Goal: Task Accomplishment & Management: Complete application form

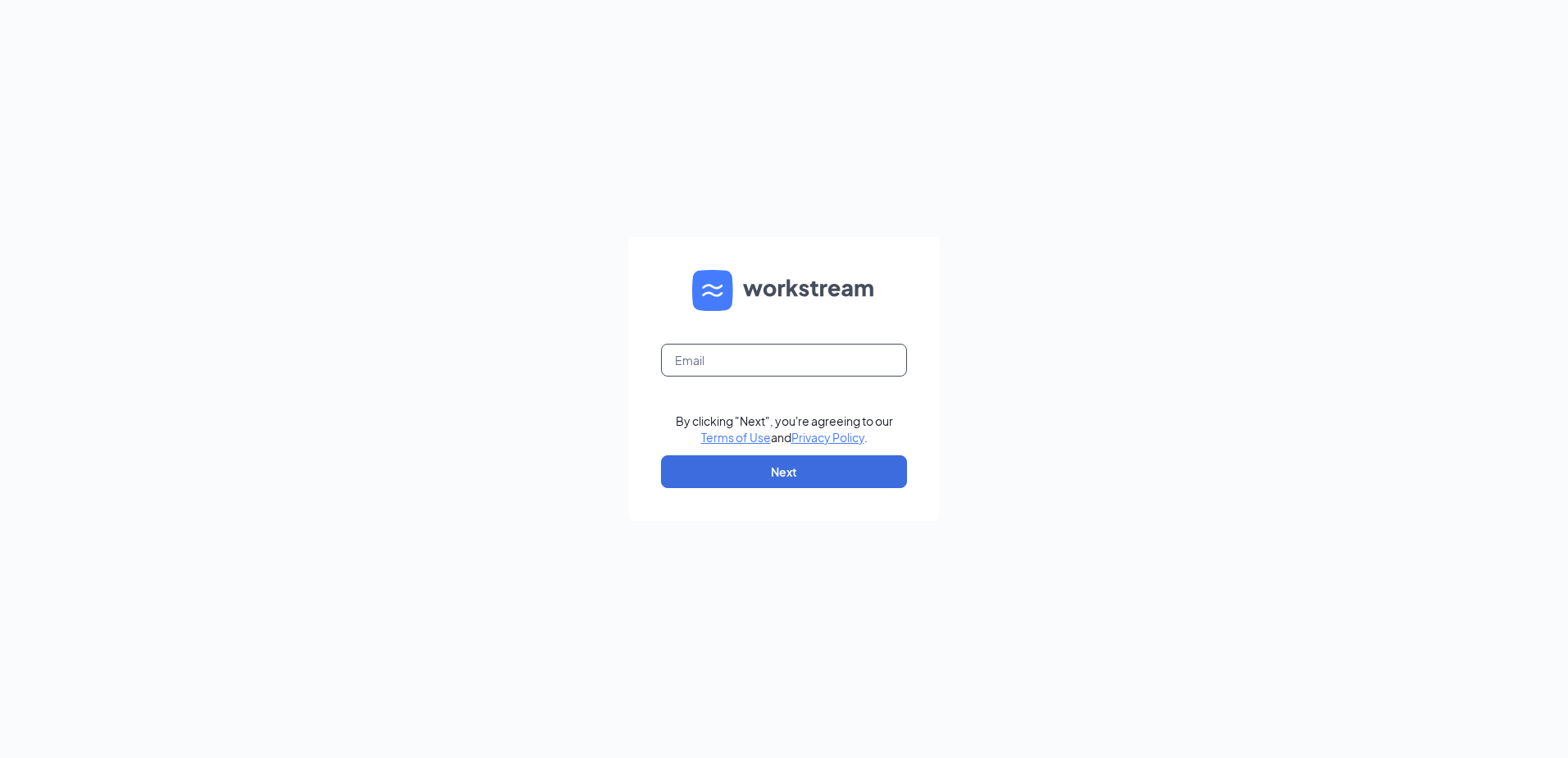
click at [710, 360] on input "text" at bounding box center [784, 360] width 246 height 33
type input "[EMAIL_ADDRESS][DOMAIN_NAME]"
click at [692, 469] on button "Next" at bounding box center [784, 472] width 246 height 33
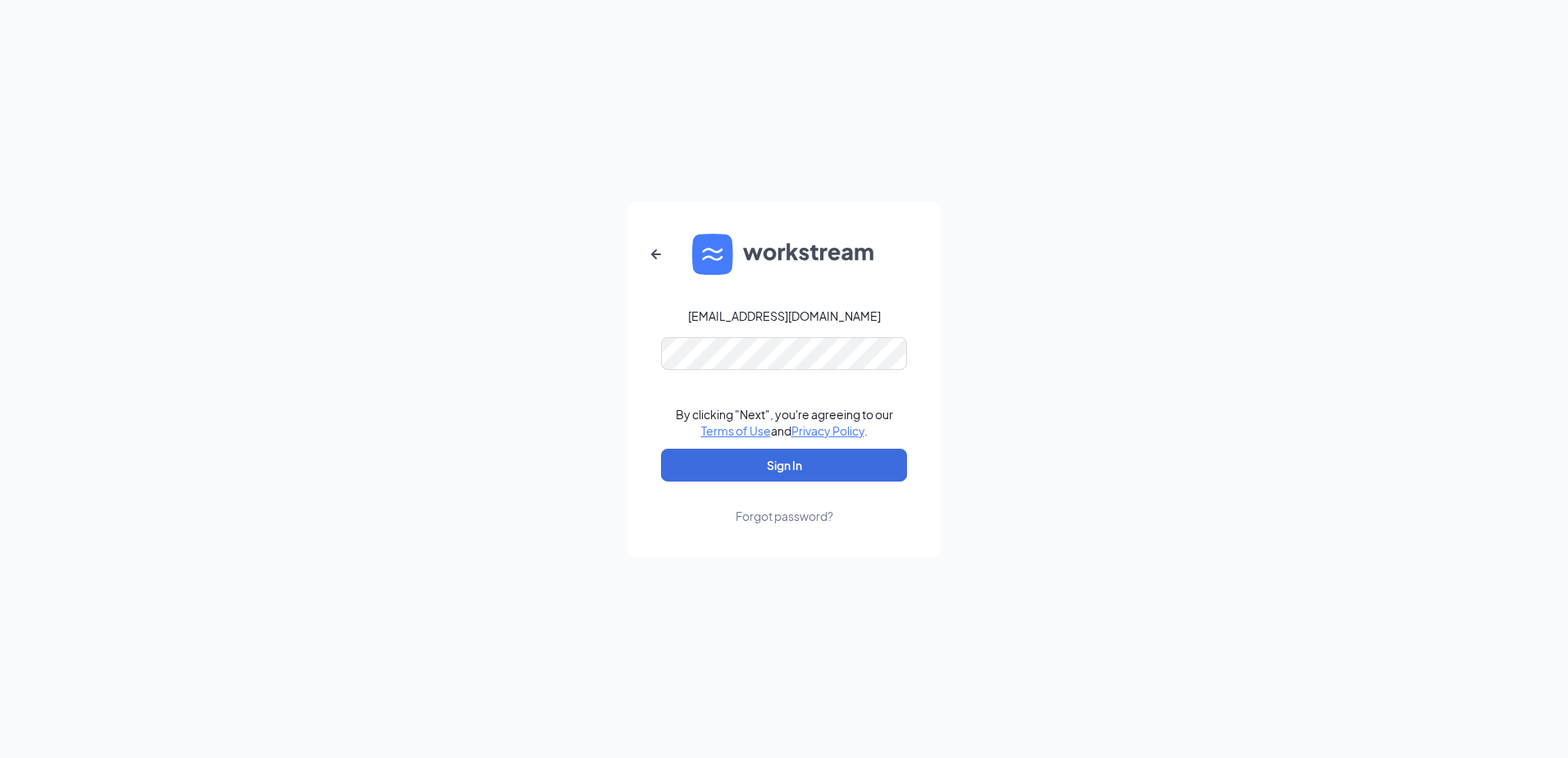
click at [751, 334] on form "amatthews@keithhardware.com By clicking "Next", you're agreeing to our Terms of…" at bounding box center [784, 379] width 312 height 356
click at [662, 449] on button "Sign In" at bounding box center [784, 465] width 246 height 33
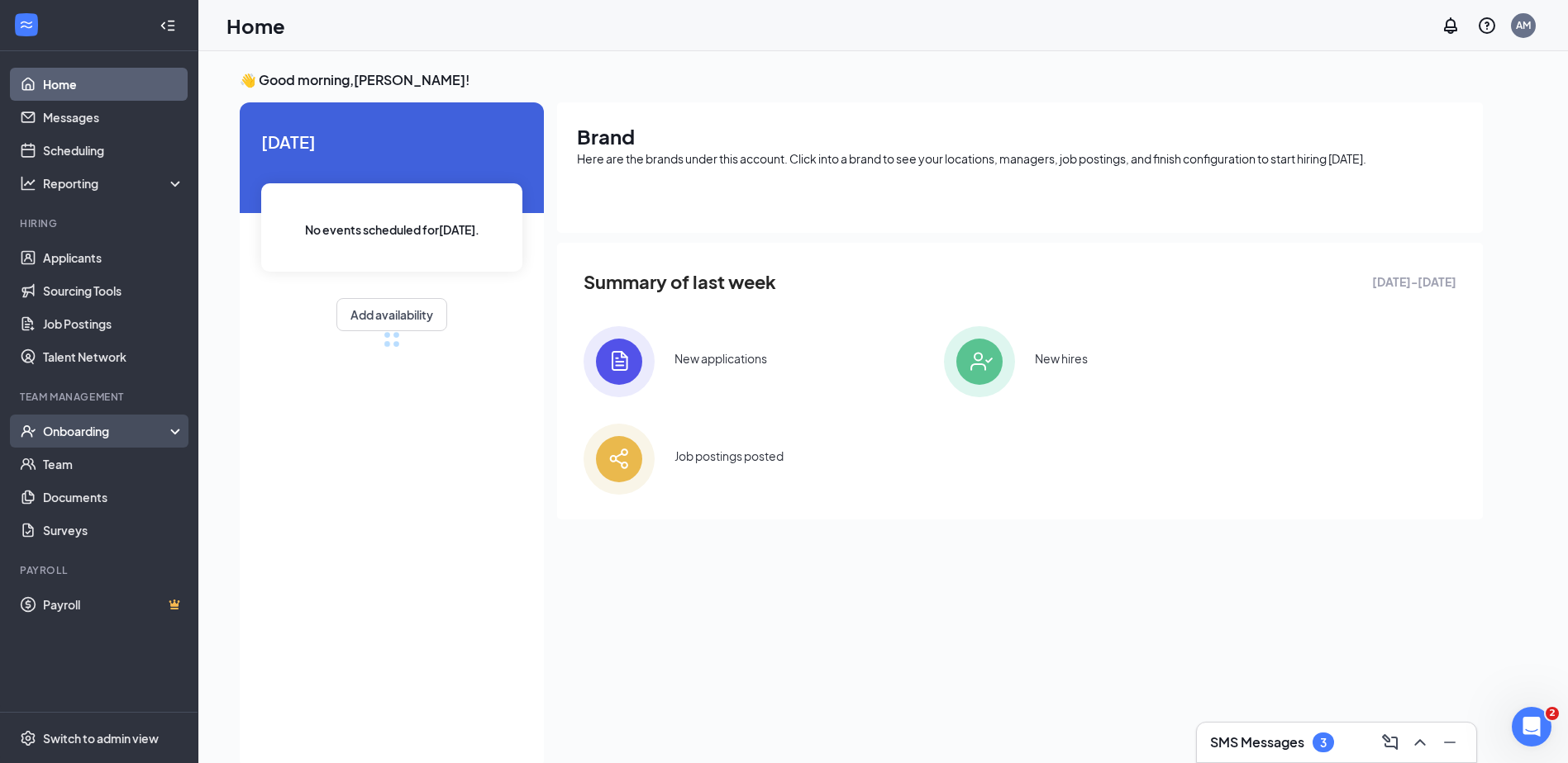
click at [78, 430] on div "Onboarding" at bounding box center [106, 430] width 128 height 16
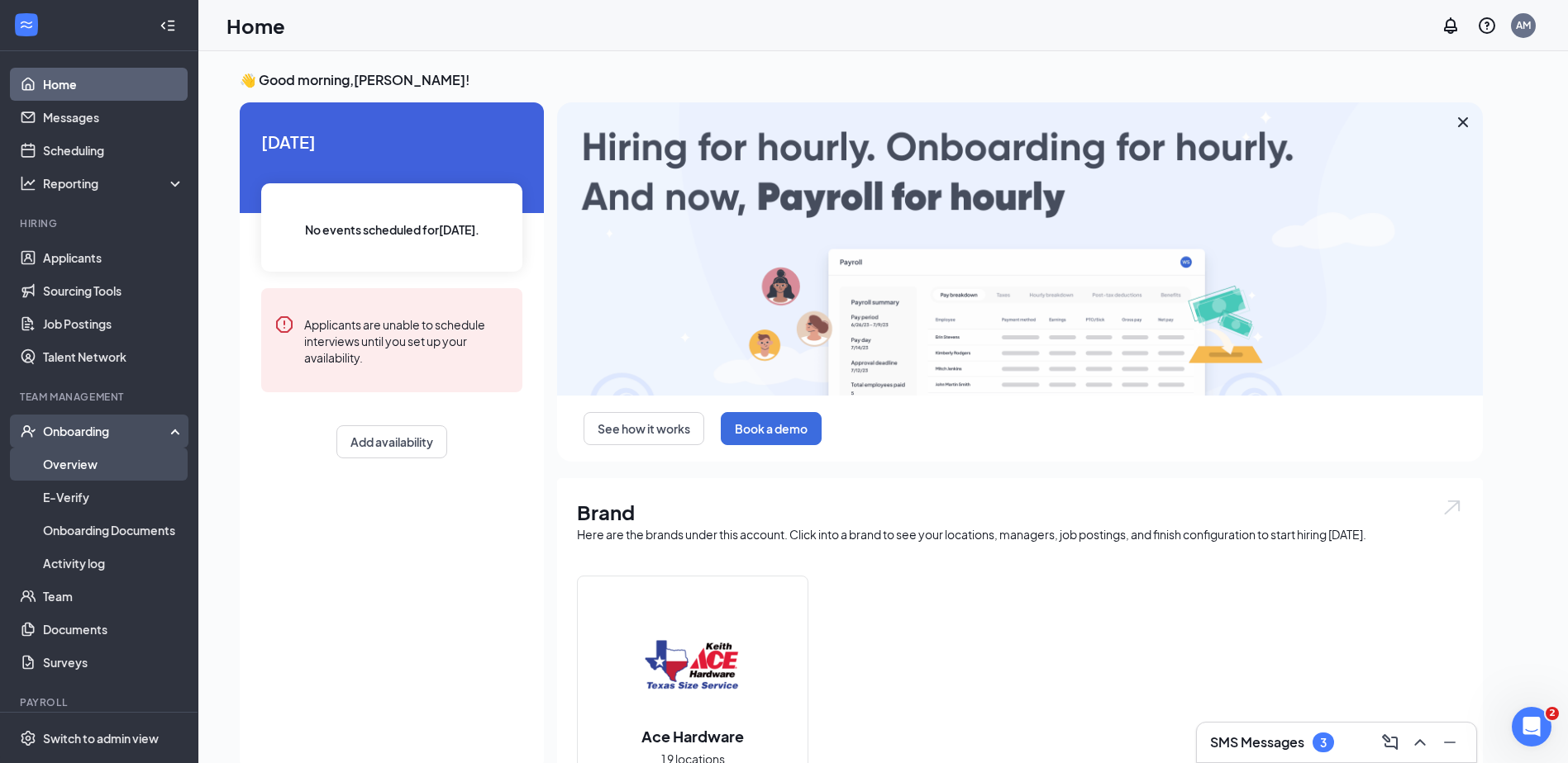
click at [96, 462] on link "Overview" at bounding box center [113, 464] width 141 height 33
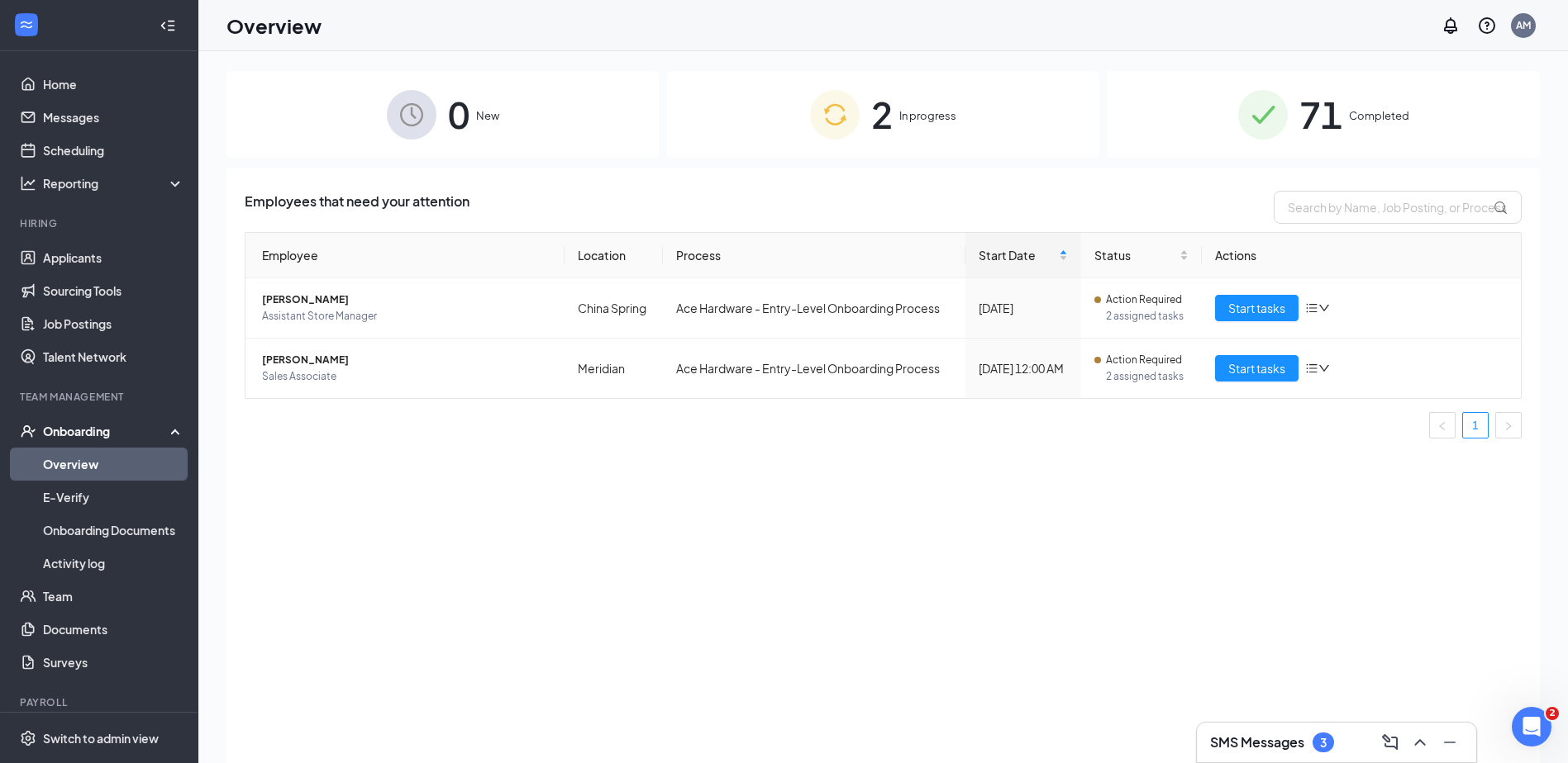
click at [859, 101] on div "2 In progress" at bounding box center [882, 114] width 432 height 87
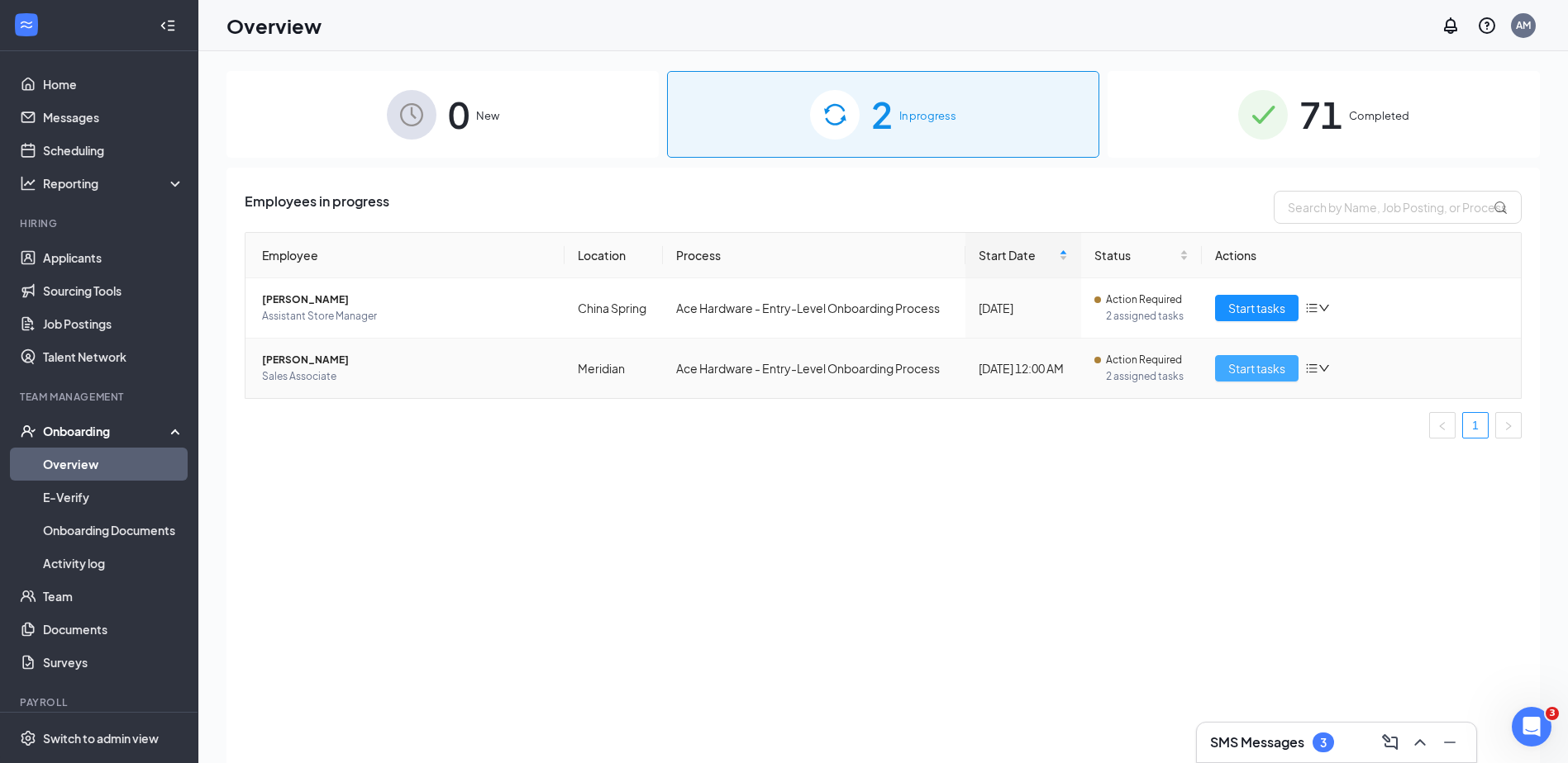
click at [1260, 371] on span "Start tasks" at bounding box center [1256, 368] width 57 height 18
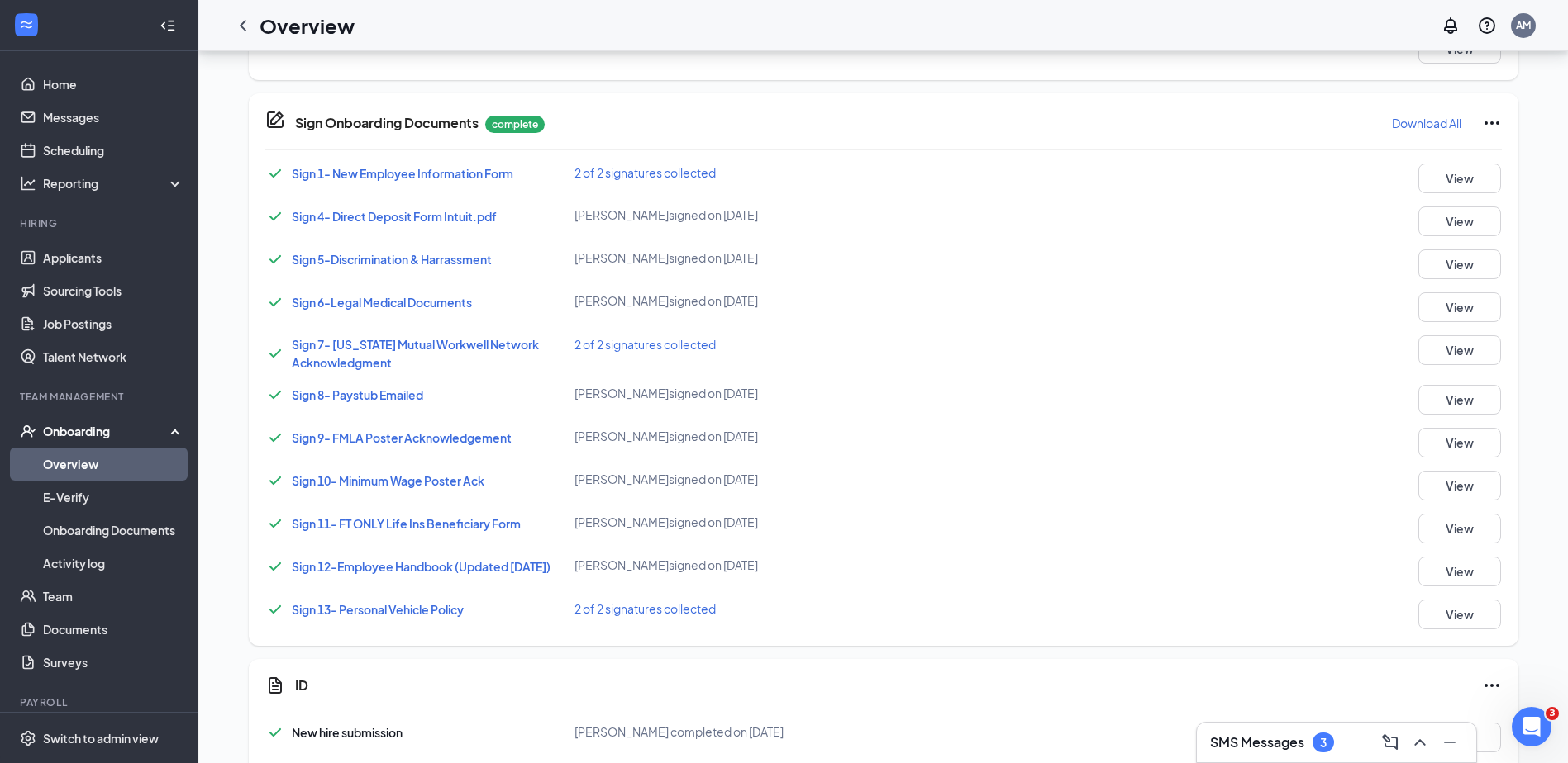
scroll to position [825, 0]
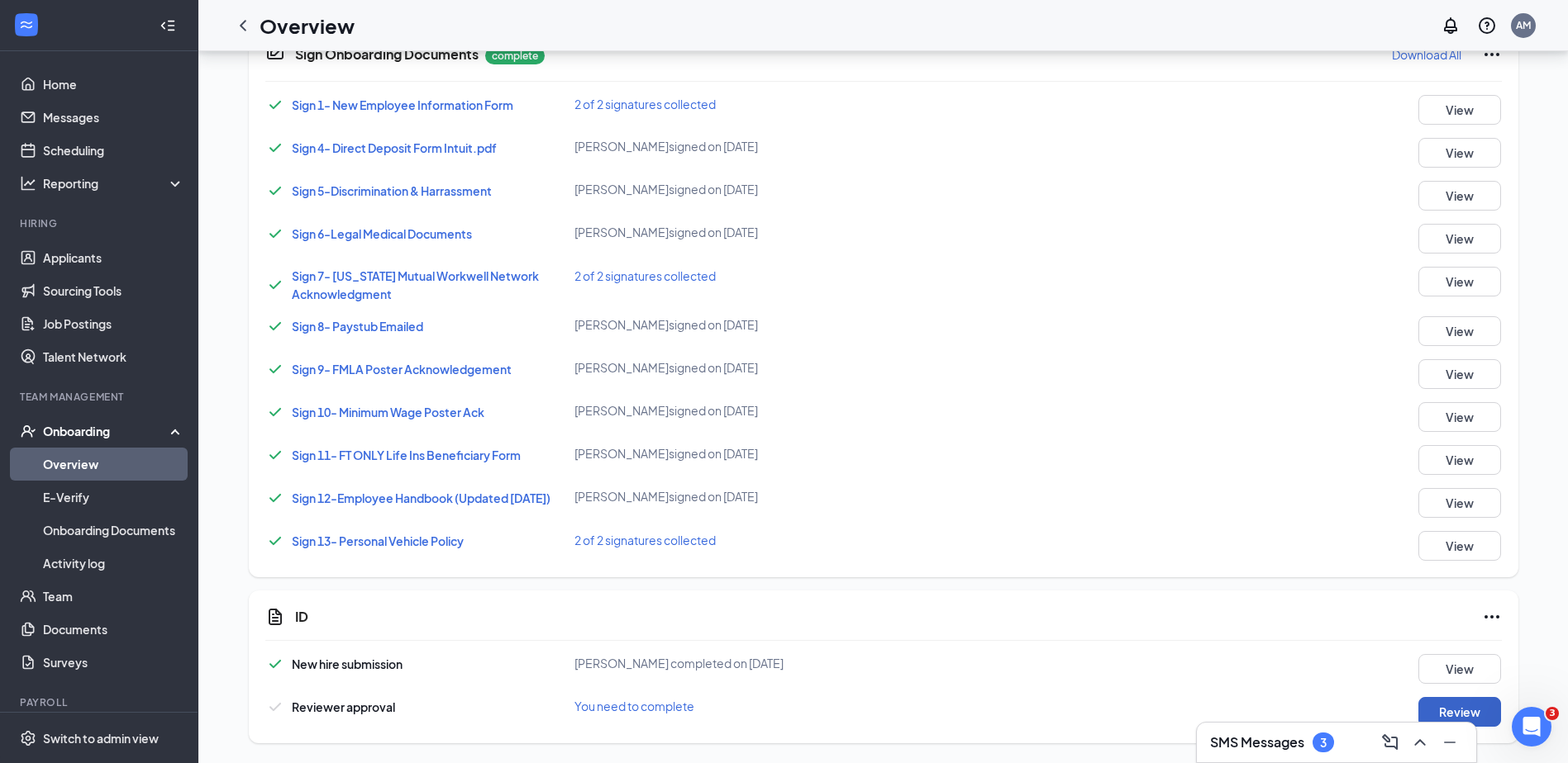
click at [1449, 703] on button "Review" at bounding box center [1459, 712] width 82 height 30
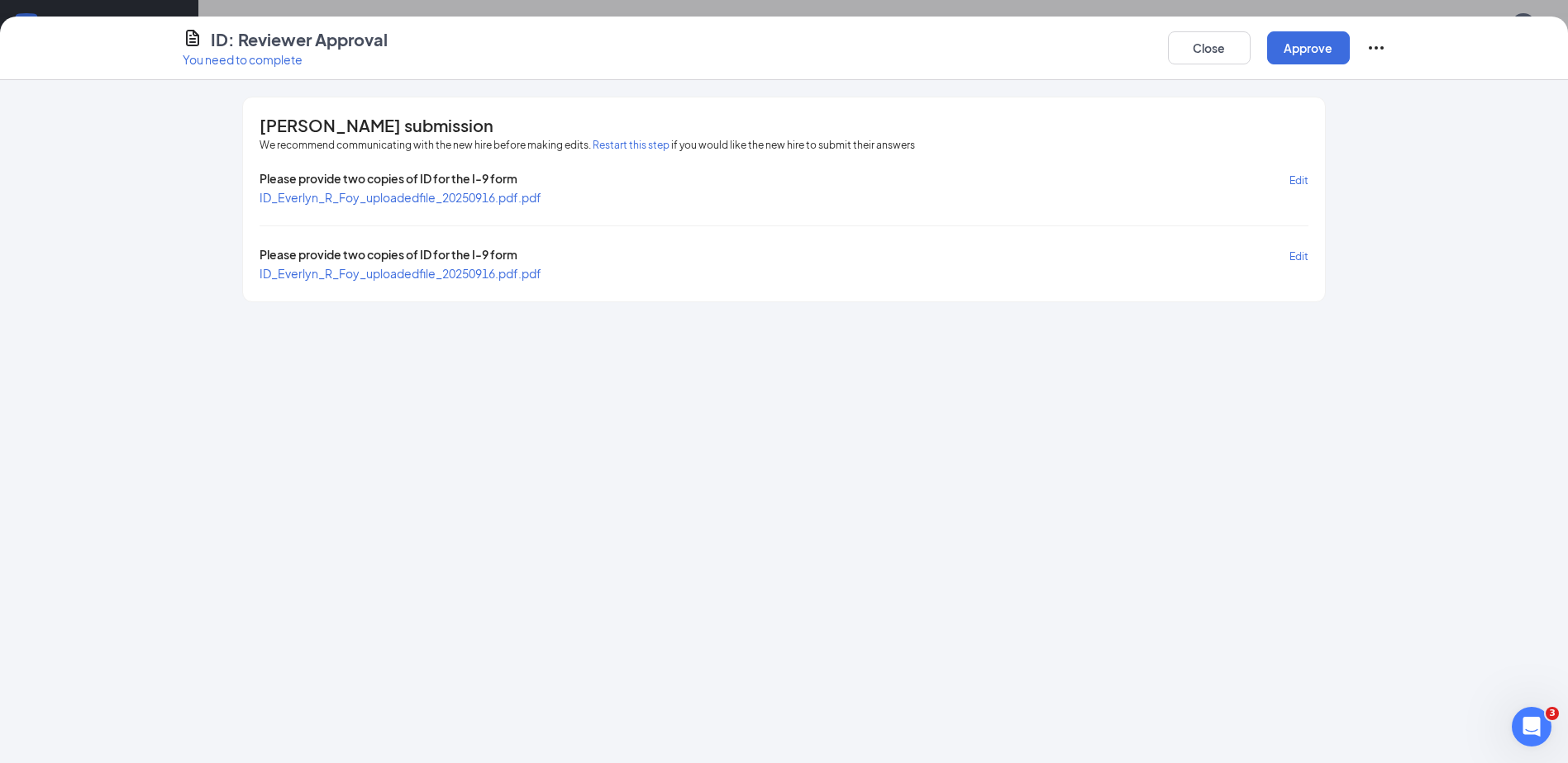
click at [415, 198] on span "ID_Everlyn_R_Foy_uploadedfile_20250916.pdf.pdf" at bounding box center [399, 196] width 281 height 15
click at [454, 270] on span "ID_Everlyn_R_Foy_uploadedfile_20250916.pdf.pdf" at bounding box center [399, 273] width 281 height 15
click at [1345, 46] on button "Approve" at bounding box center [1308, 47] width 82 height 33
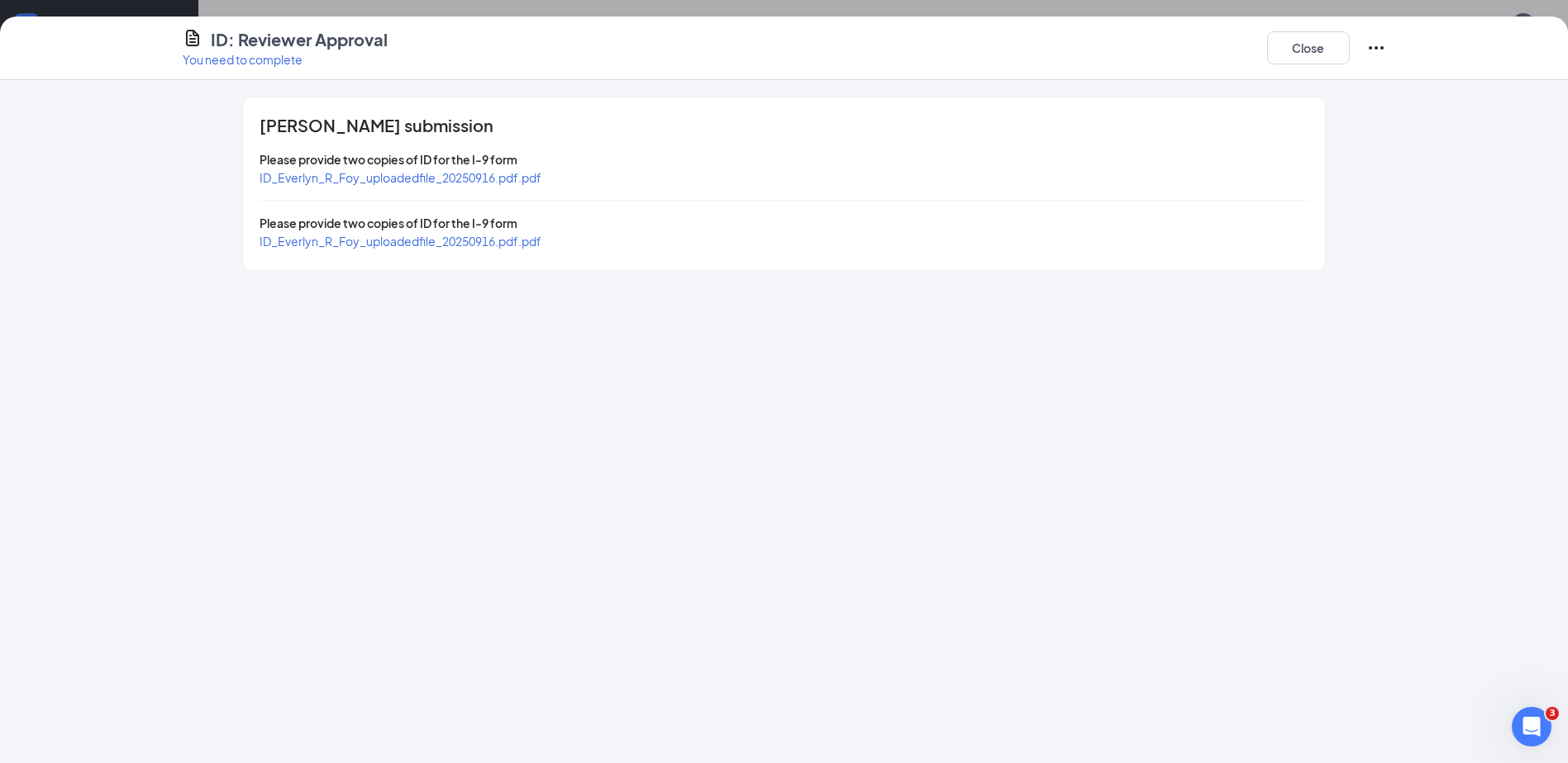
scroll to position [412, 0]
drag, startPoint x: 1288, startPoint y: 57, endPoint x: 1252, endPoint y: 76, distance: 40.7
click at [1288, 58] on button "Close" at bounding box center [1308, 47] width 82 height 33
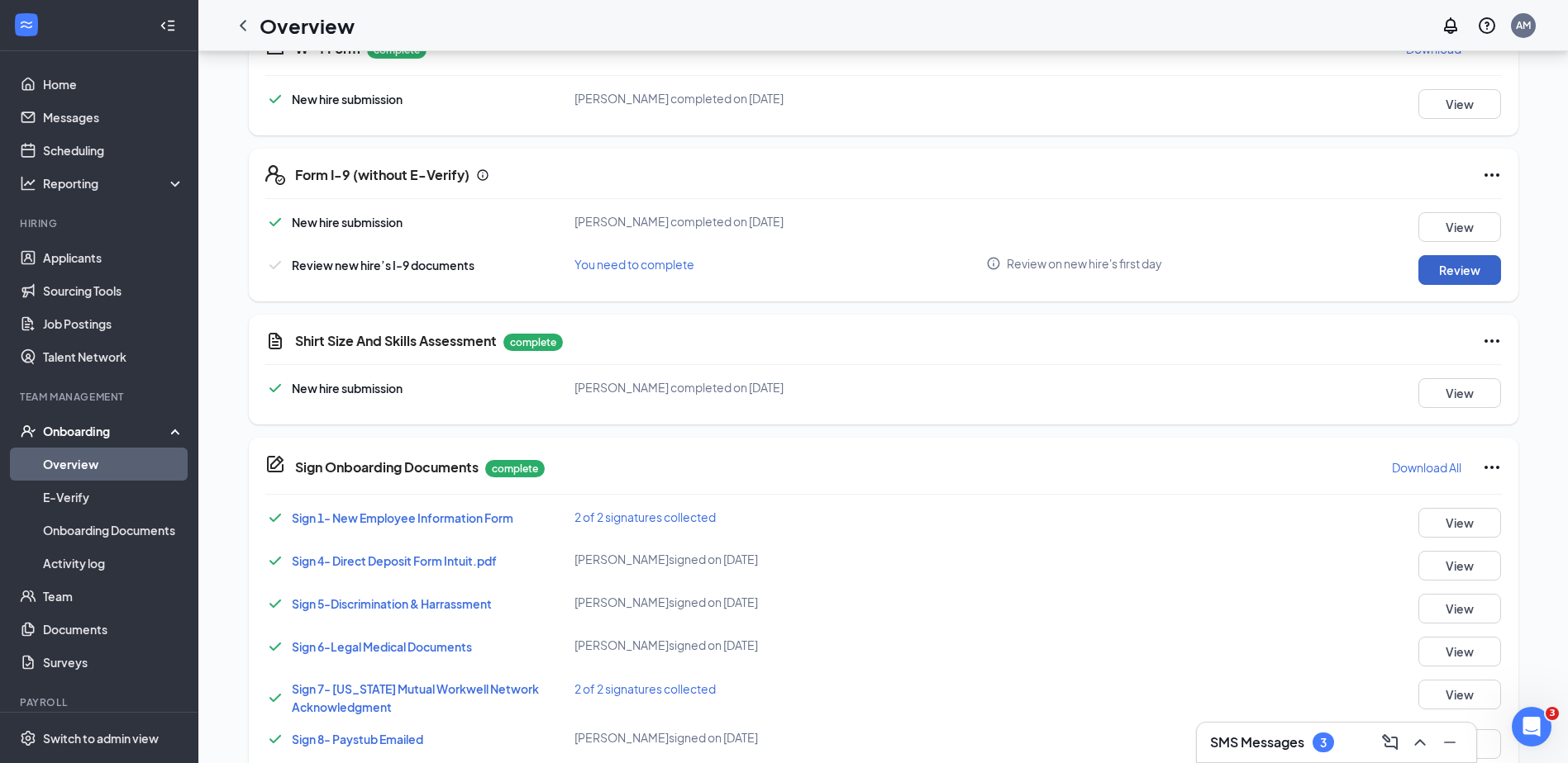
click at [1466, 269] on button "Review" at bounding box center [1459, 270] width 82 height 30
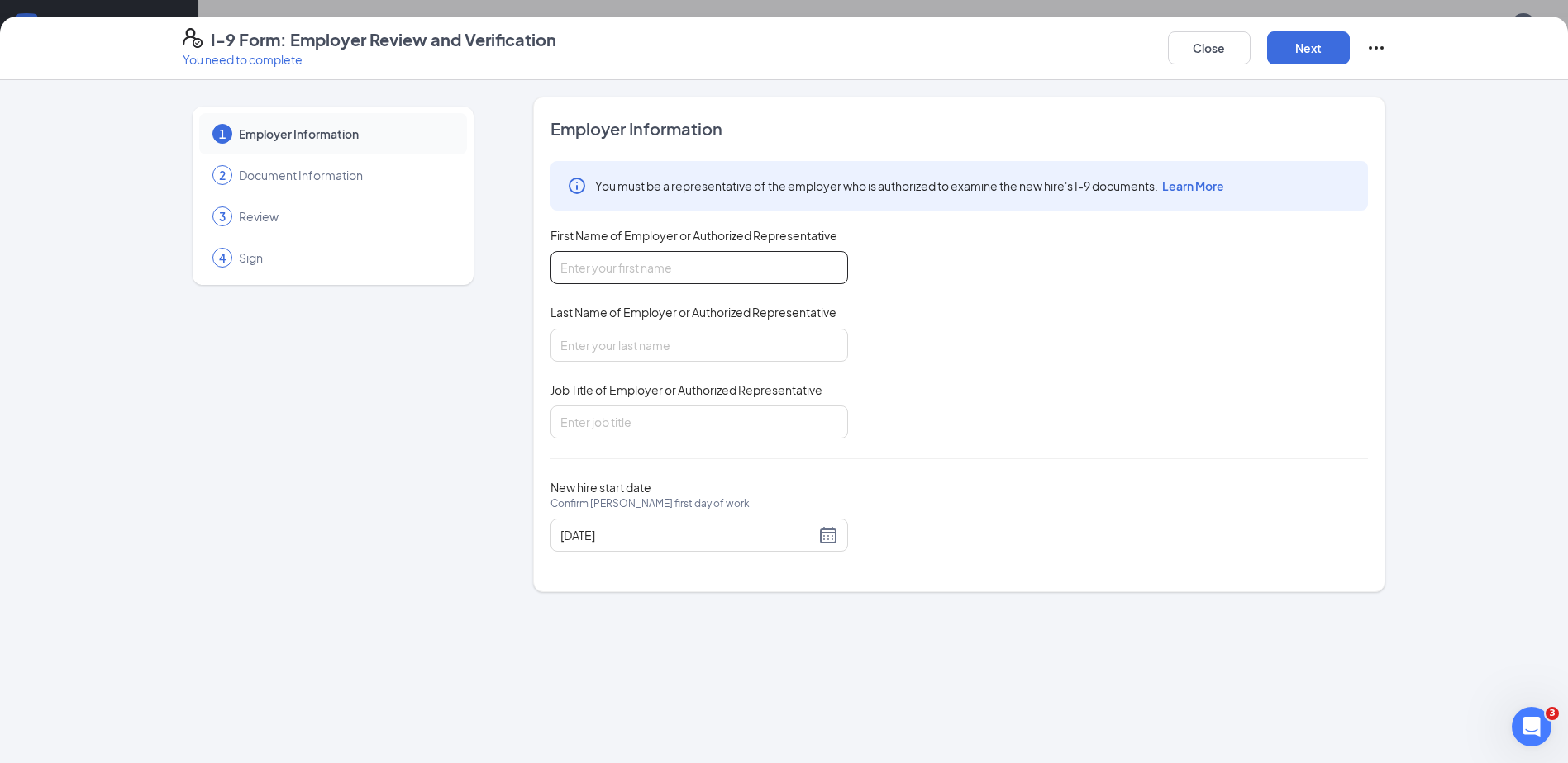
click at [796, 264] on input "First Name of Employer or Authorized Representative" at bounding box center [699, 268] width 298 height 33
type input "[PERSON_NAME]"
type input "HR"
click at [1309, 58] on button "Next" at bounding box center [1308, 47] width 82 height 33
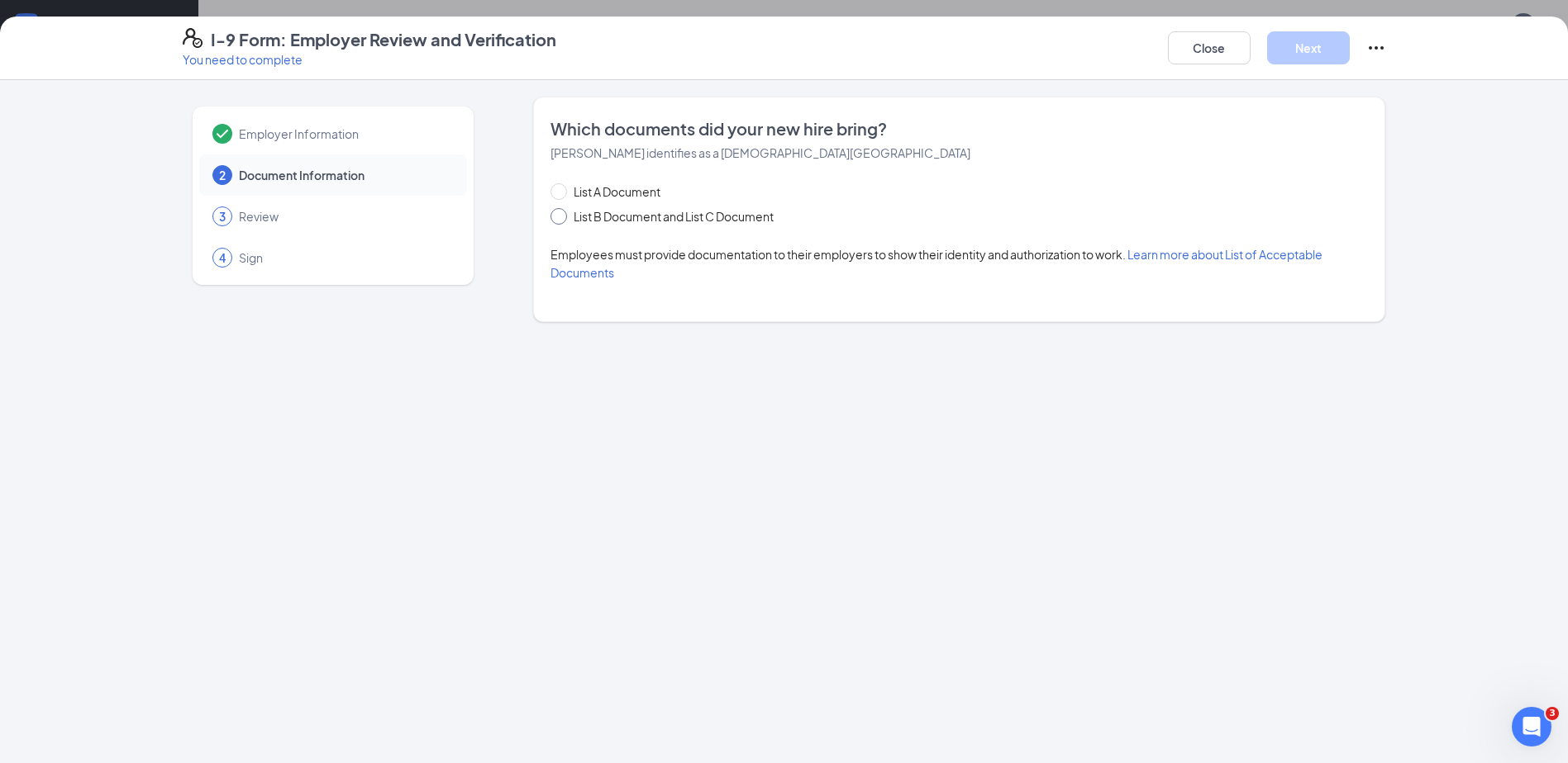
click at [649, 217] on span "List B Document and List C Document" at bounding box center [673, 216] width 213 height 18
click at [562, 217] on input "List B Document and List C Document" at bounding box center [556, 214] width 12 height 12
radio input "true"
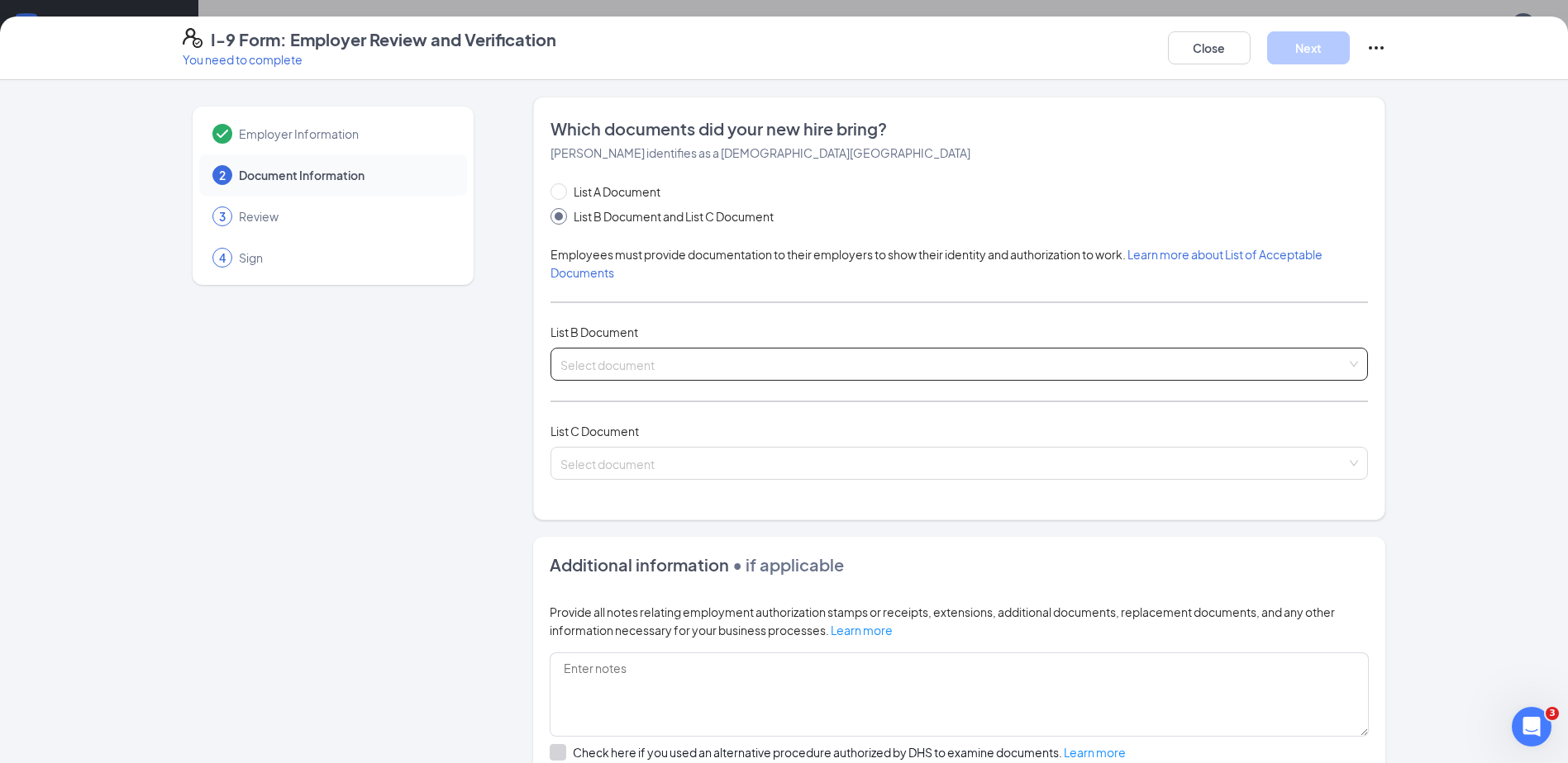
click at [635, 360] on input "search" at bounding box center [953, 362] width 785 height 25
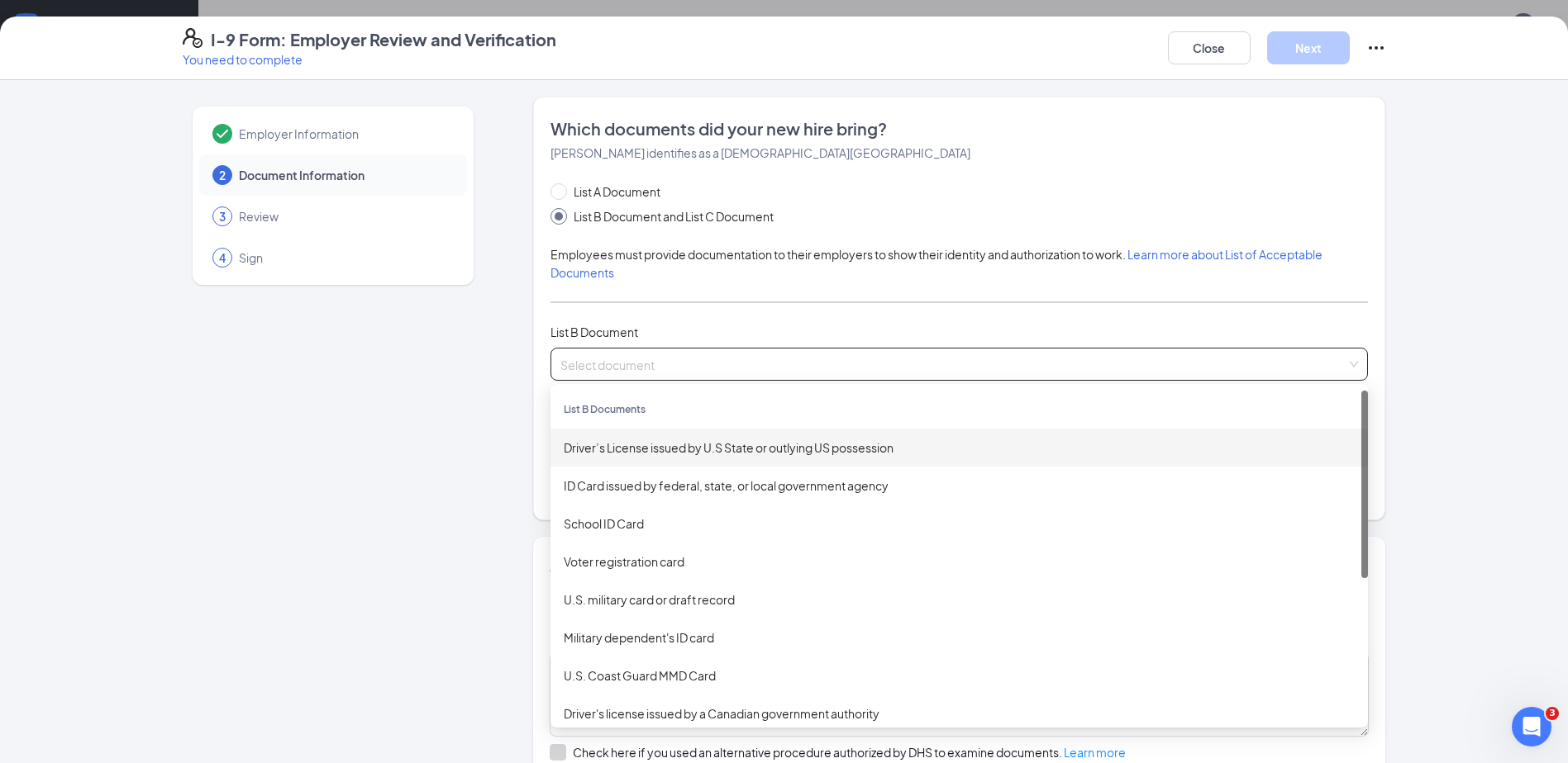
click at [635, 444] on div "Driver’s License issued by U.S State or outlying US possession" at bounding box center [960, 448] width 791 height 18
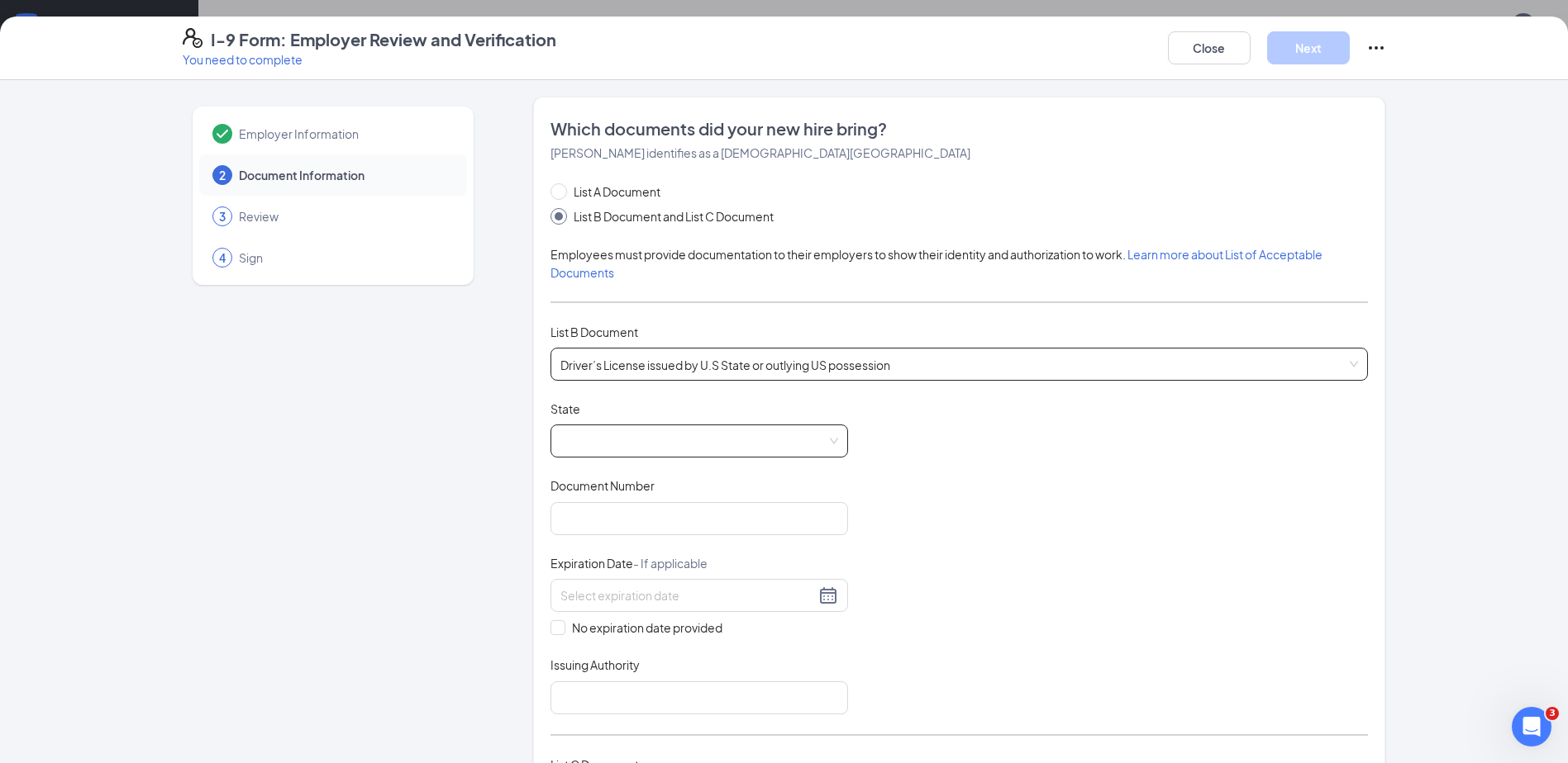
click at [629, 440] on span at bounding box center [698, 441] width 278 height 31
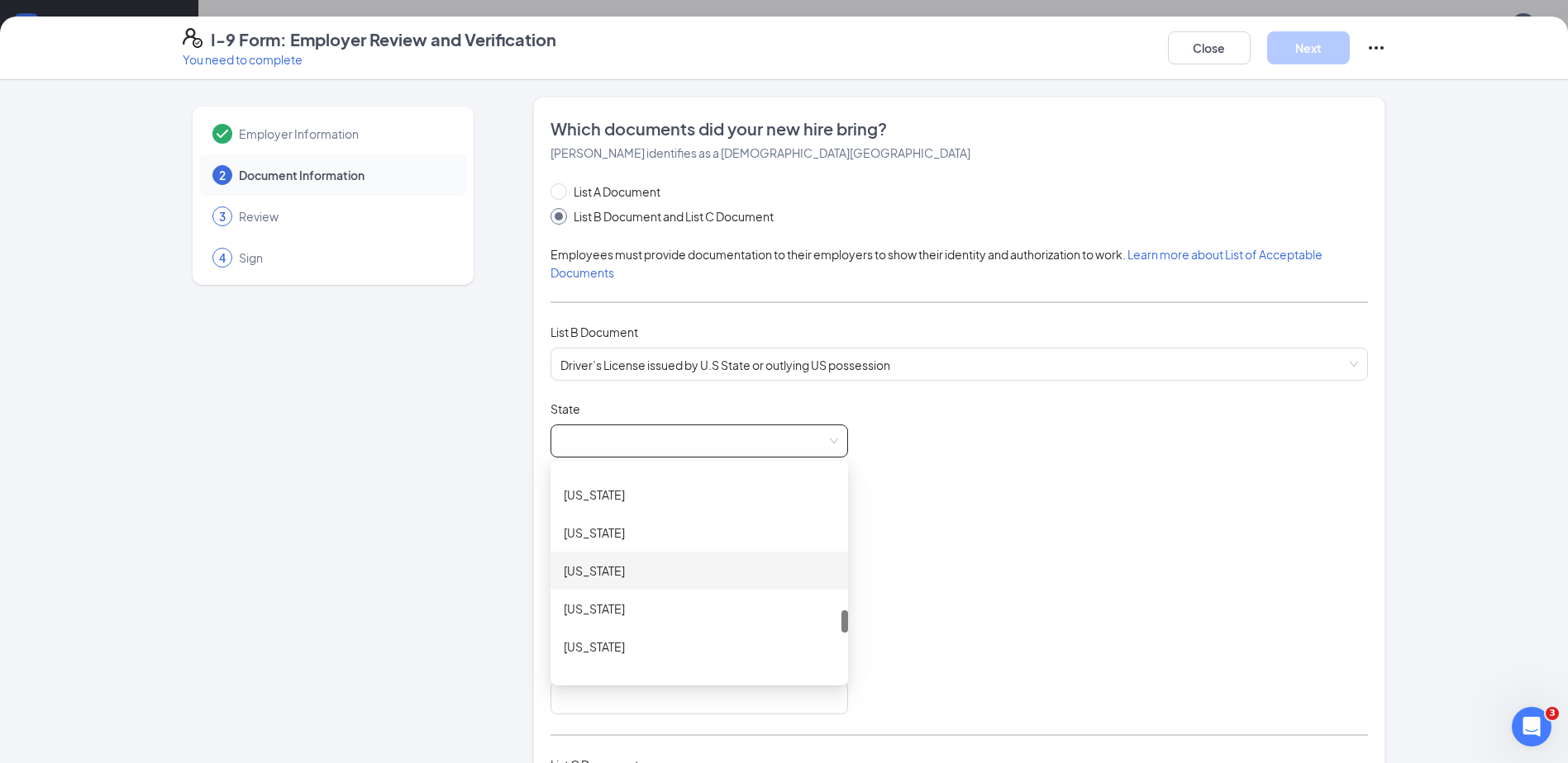
scroll to position [1735, 0]
click at [593, 542] on div "[US_STATE]" at bounding box center [699, 538] width 271 height 18
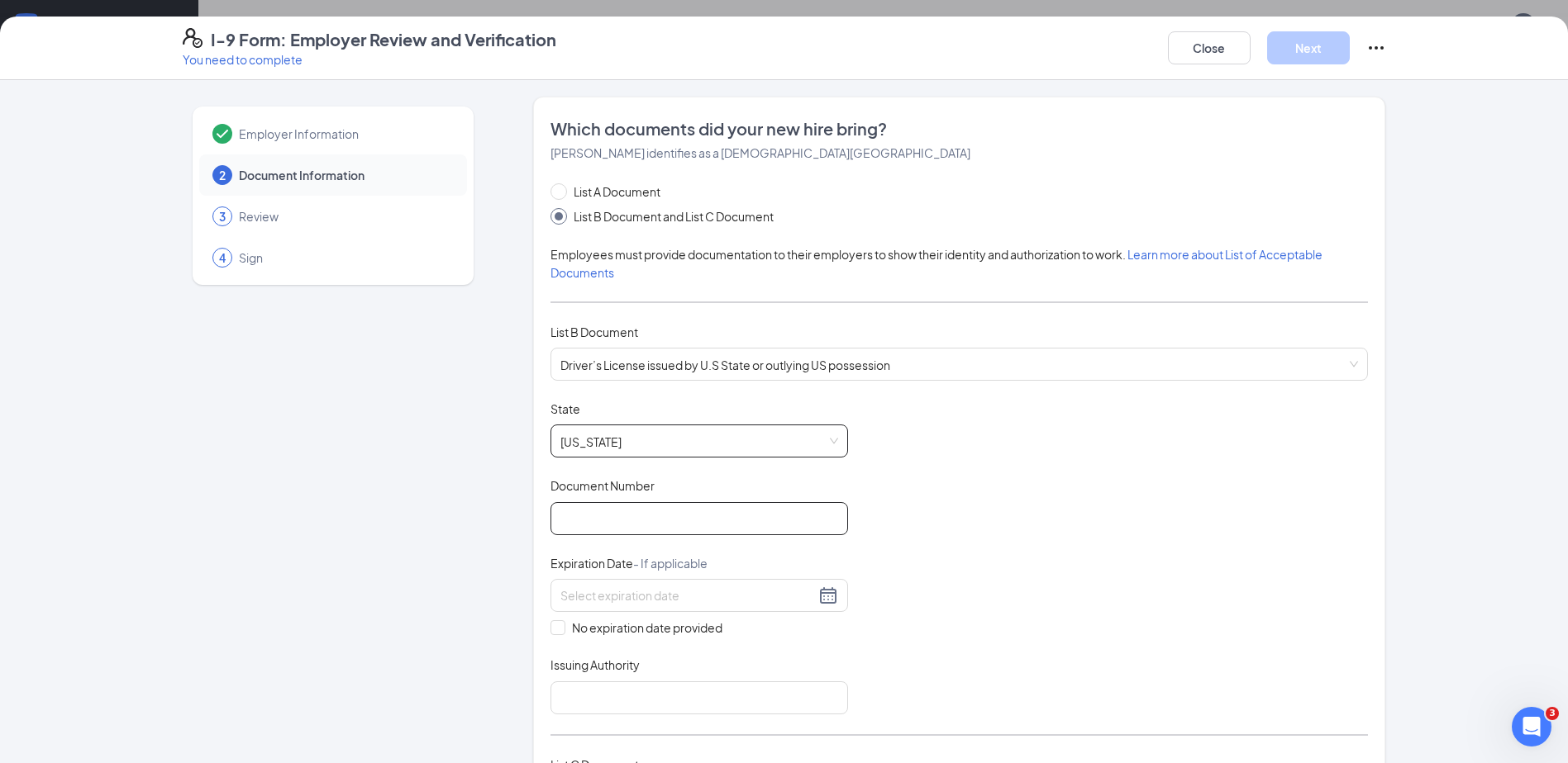
click at [624, 509] on input "Document Number" at bounding box center [699, 518] width 298 height 33
type input "48641665"
click at [573, 599] on input at bounding box center [687, 596] width 254 height 18
click at [724, 691] on div "3" at bounding box center [717, 693] width 20 height 20
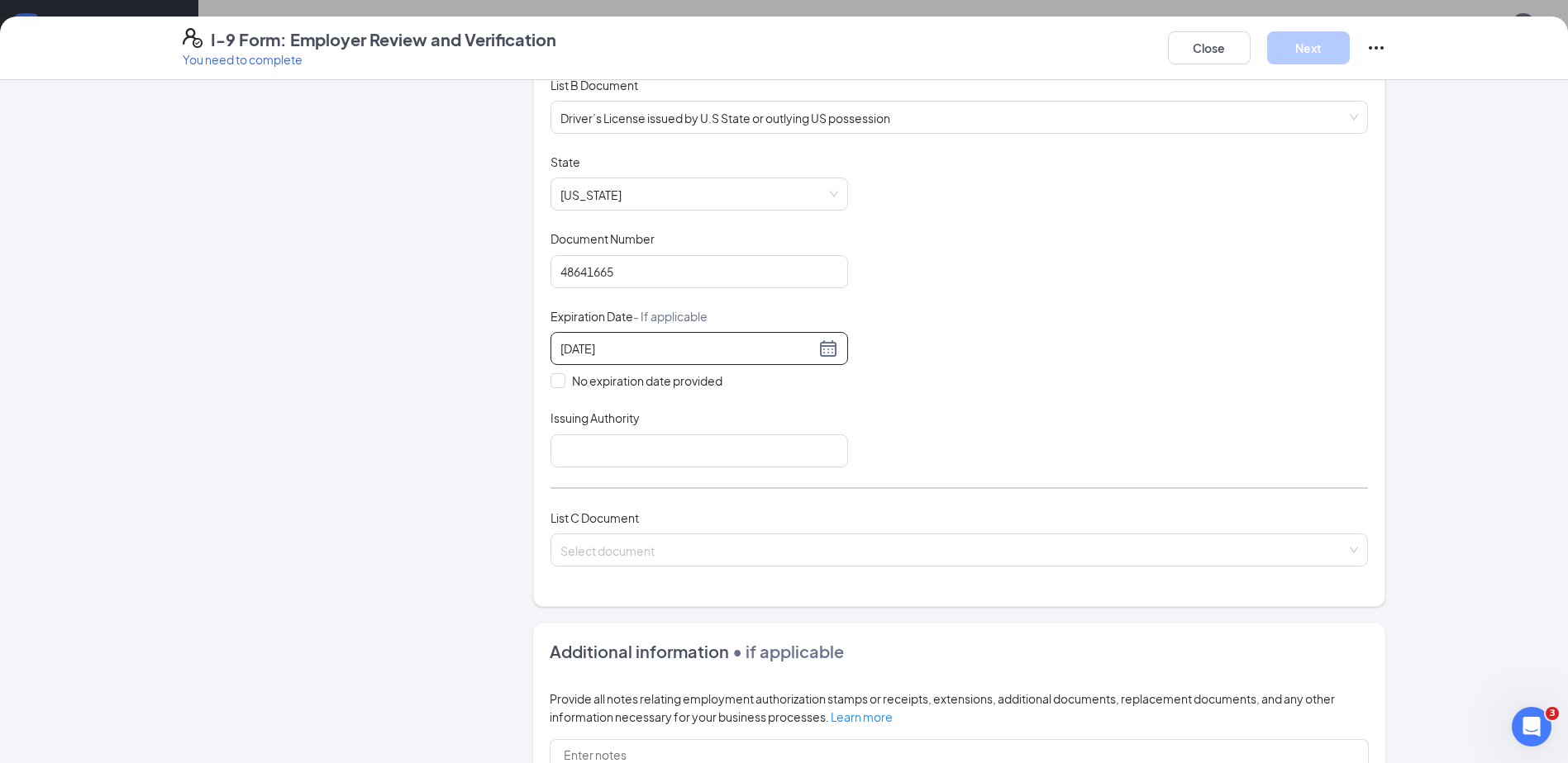
scroll to position [248, 0]
type input "[DATE]"
click at [633, 457] on input "Issuing Authority" at bounding box center [699, 451] width 298 height 33
type input "t"
type input "[US_STATE]"
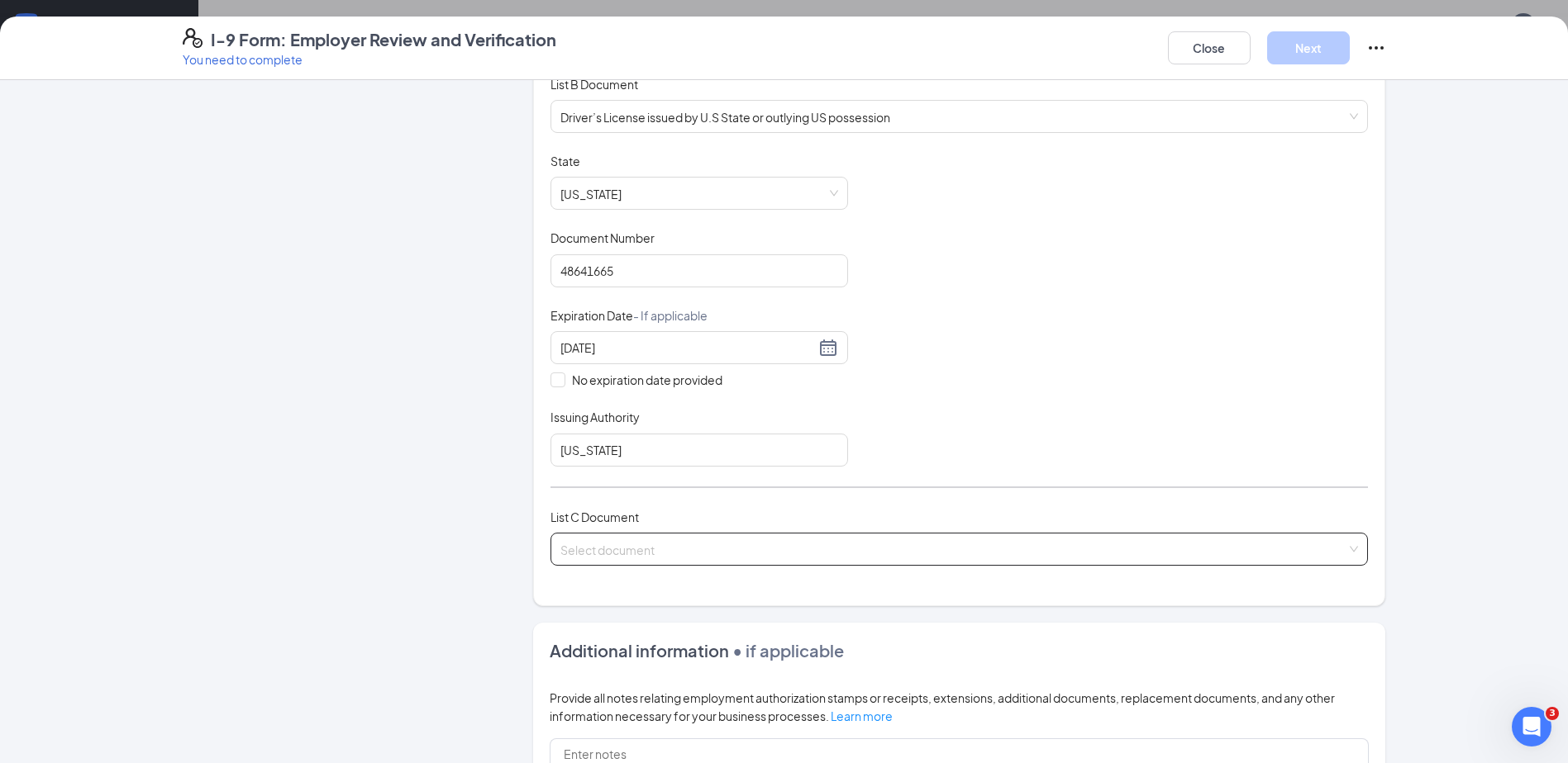
click at [621, 553] on input "search" at bounding box center [953, 546] width 785 height 25
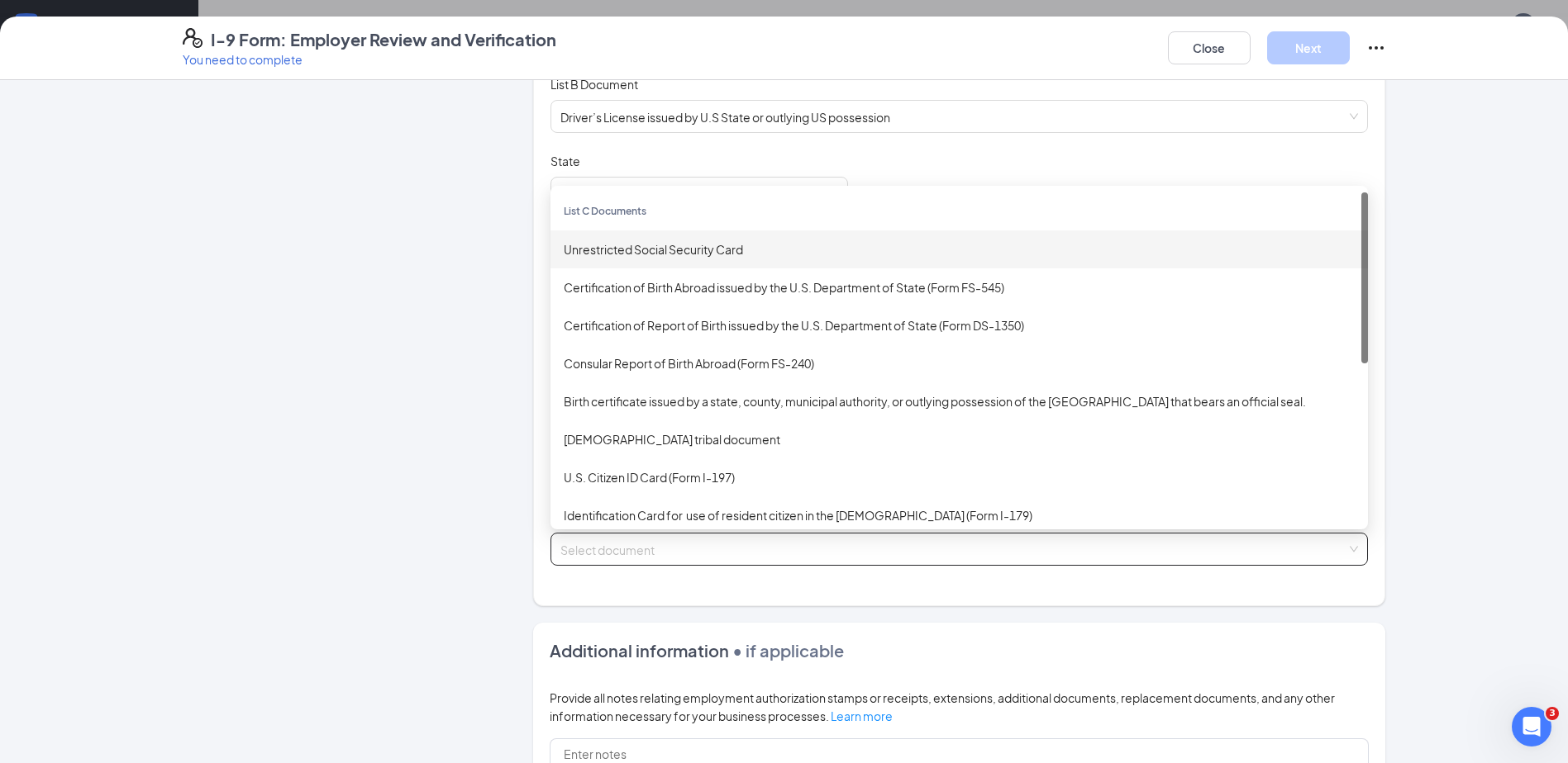
click at [611, 247] on div "Unrestricted Social Security Card" at bounding box center [960, 249] width 791 height 18
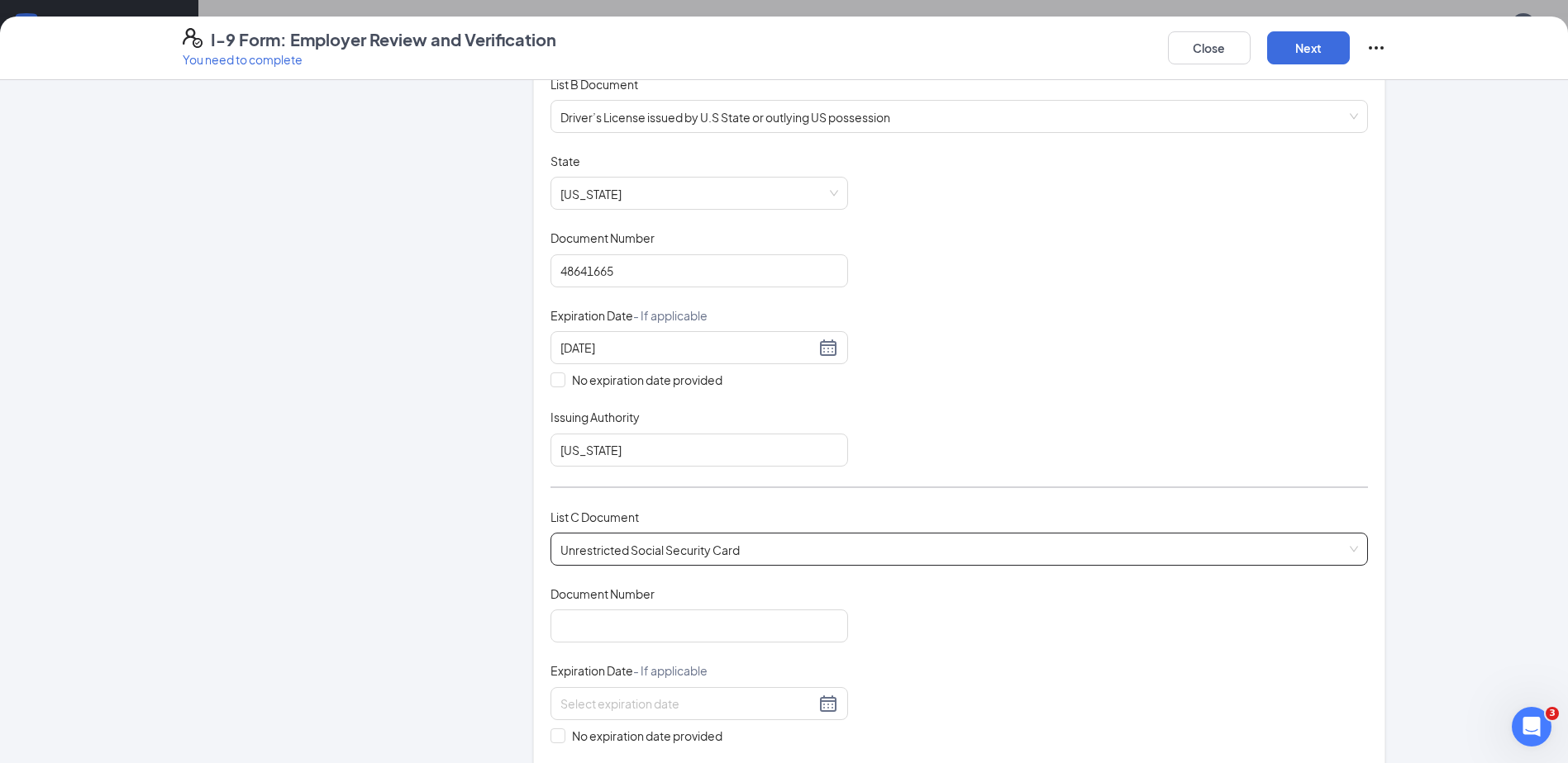
scroll to position [496, 0]
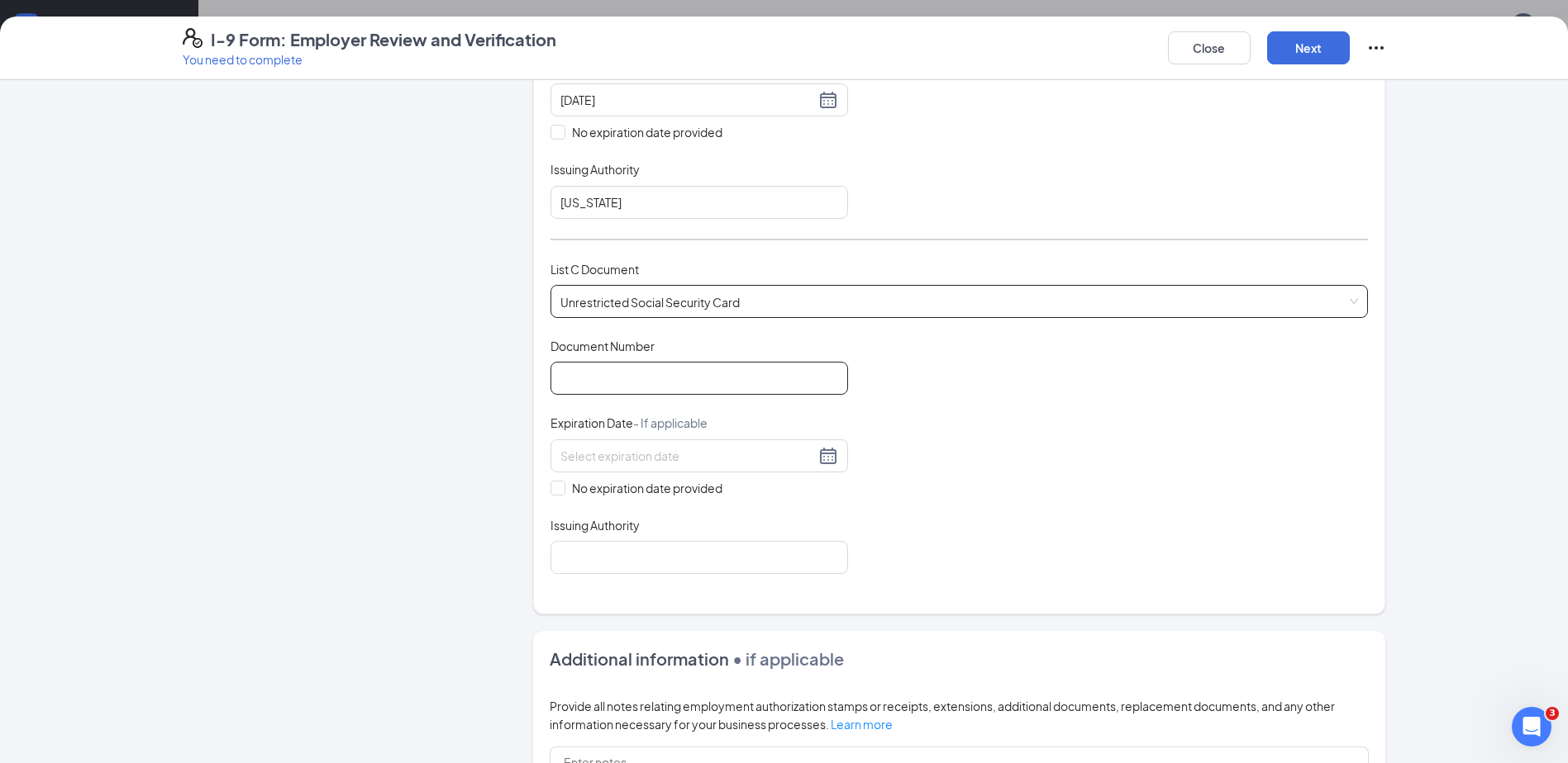
click at [634, 367] on input "Document Number" at bounding box center [699, 378] width 298 height 33
type input "641116851"
click at [592, 486] on span "No expiration date provided" at bounding box center [646, 487] width 163 height 18
click at [562, 486] on input "No expiration date provided" at bounding box center [556, 486] width 12 height 12
checkbox input "true"
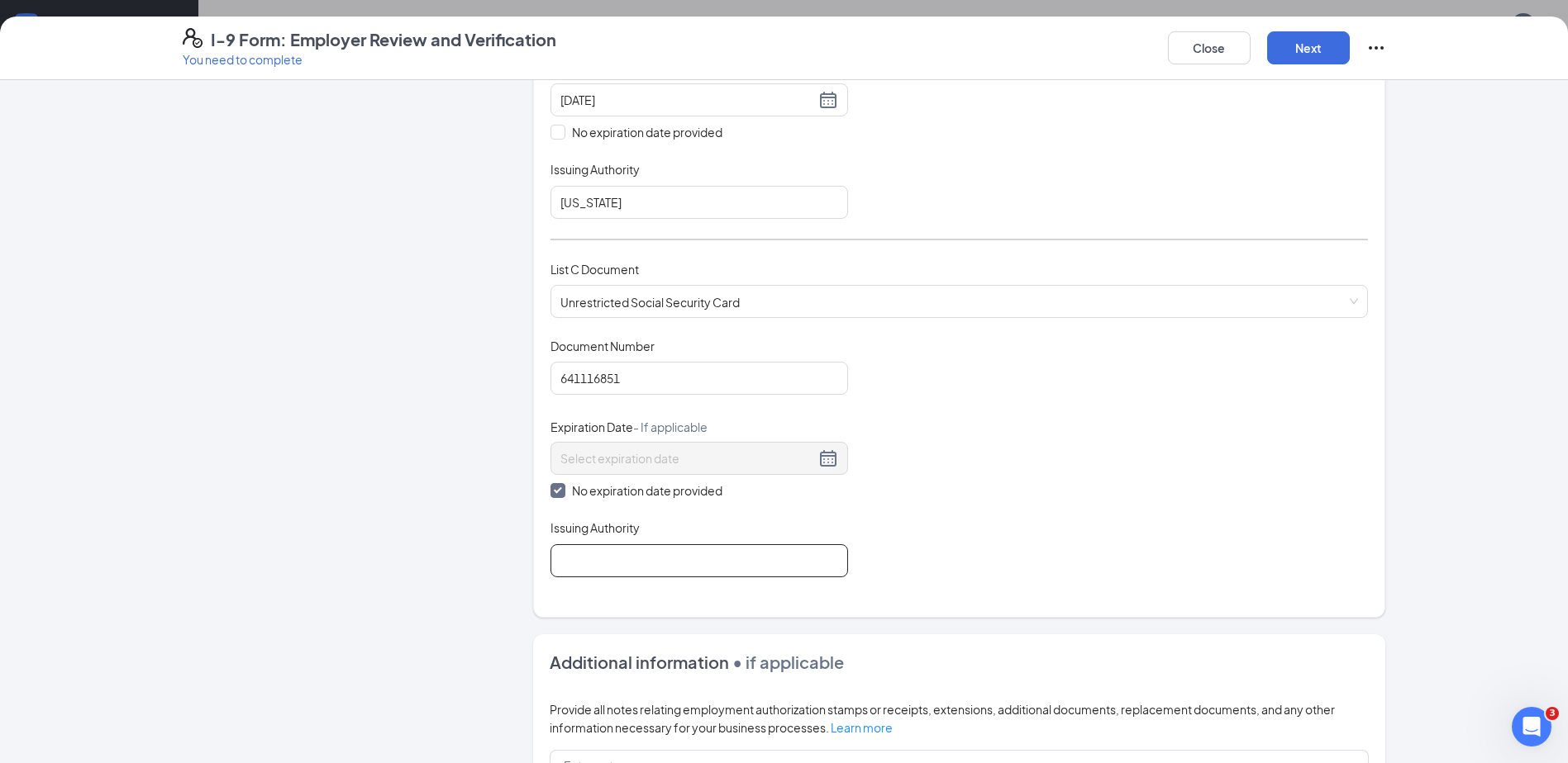
click at [587, 564] on input "Issuing Authority" at bounding box center [699, 561] width 298 height 33
type input "u"
type input "[GEOGRAPHIC_DATA]"
click at [1328, 54] on button "Next" at bounding box center [1308, 47] width 82 height 33
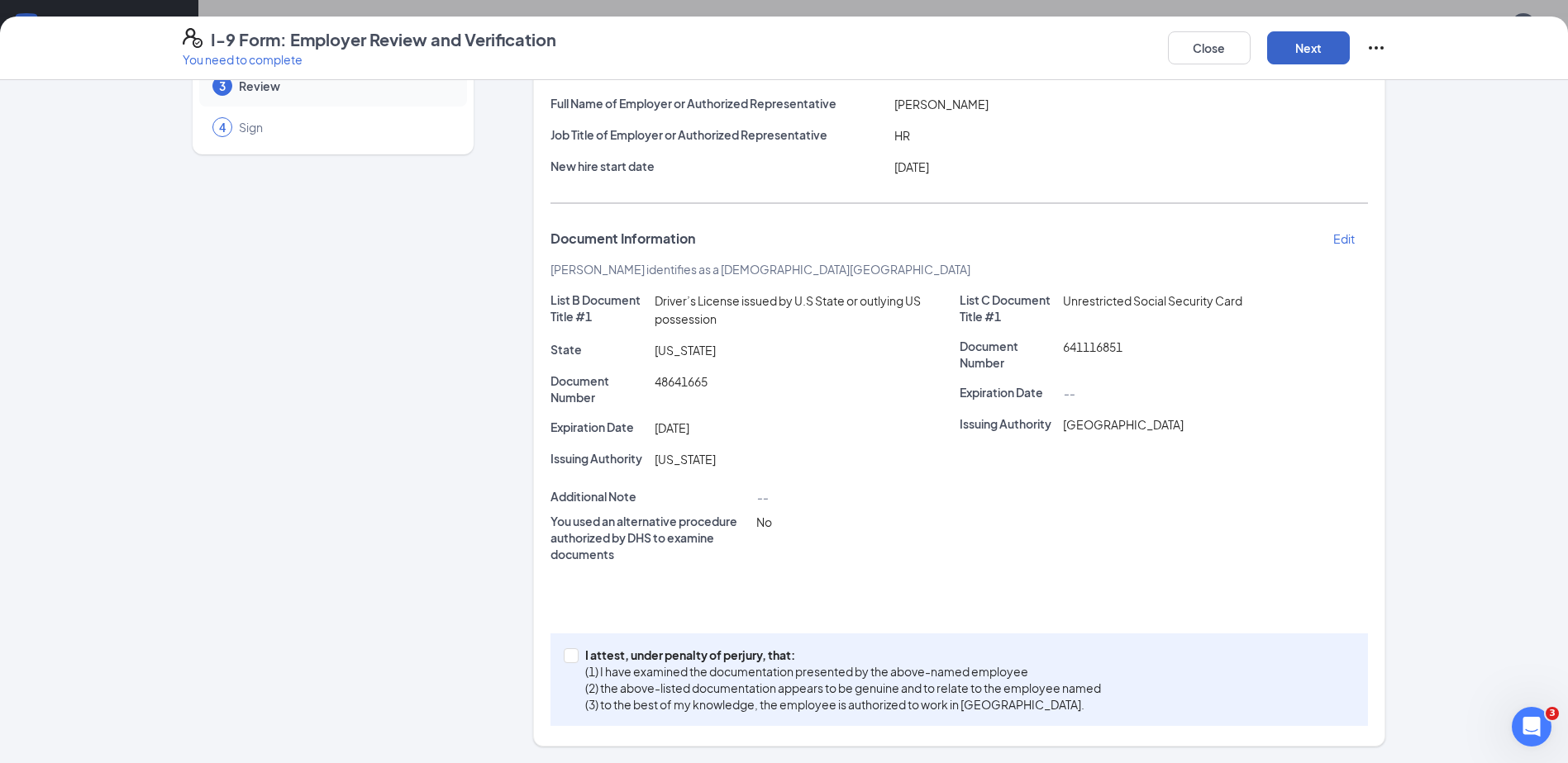
scroll to position [825, 0]
click at [568, 655] on input "I attest, under penalty of [PERSON_NAME], that: (1) I have examined the documen…" at bounding box center [570, 655] width 12 height 12
checkbox input "true"
click at [1307, 33] on button "Next" at bounding box center [1308, 47] width 82 height 33
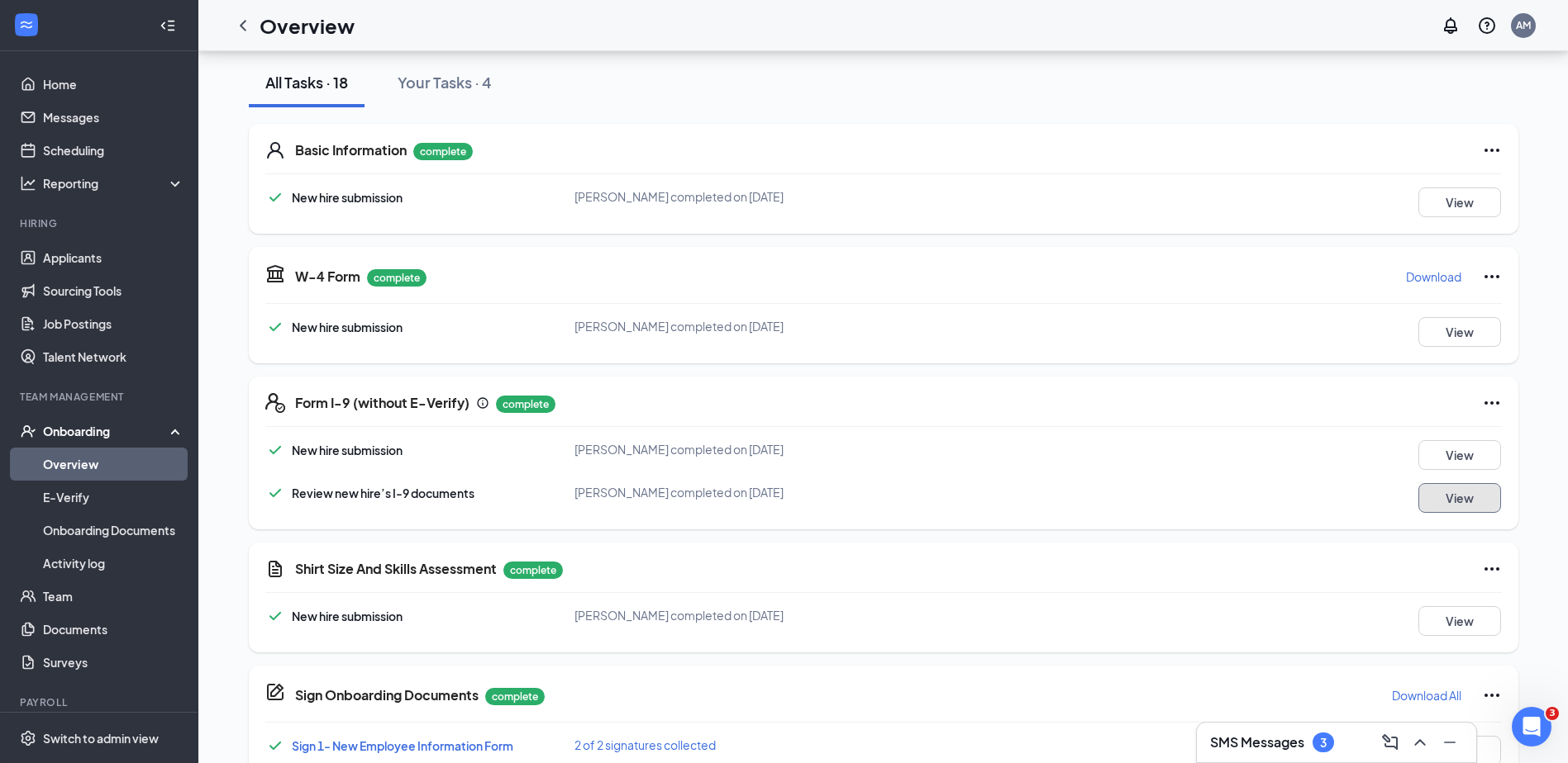
scroll to position [135, 0]
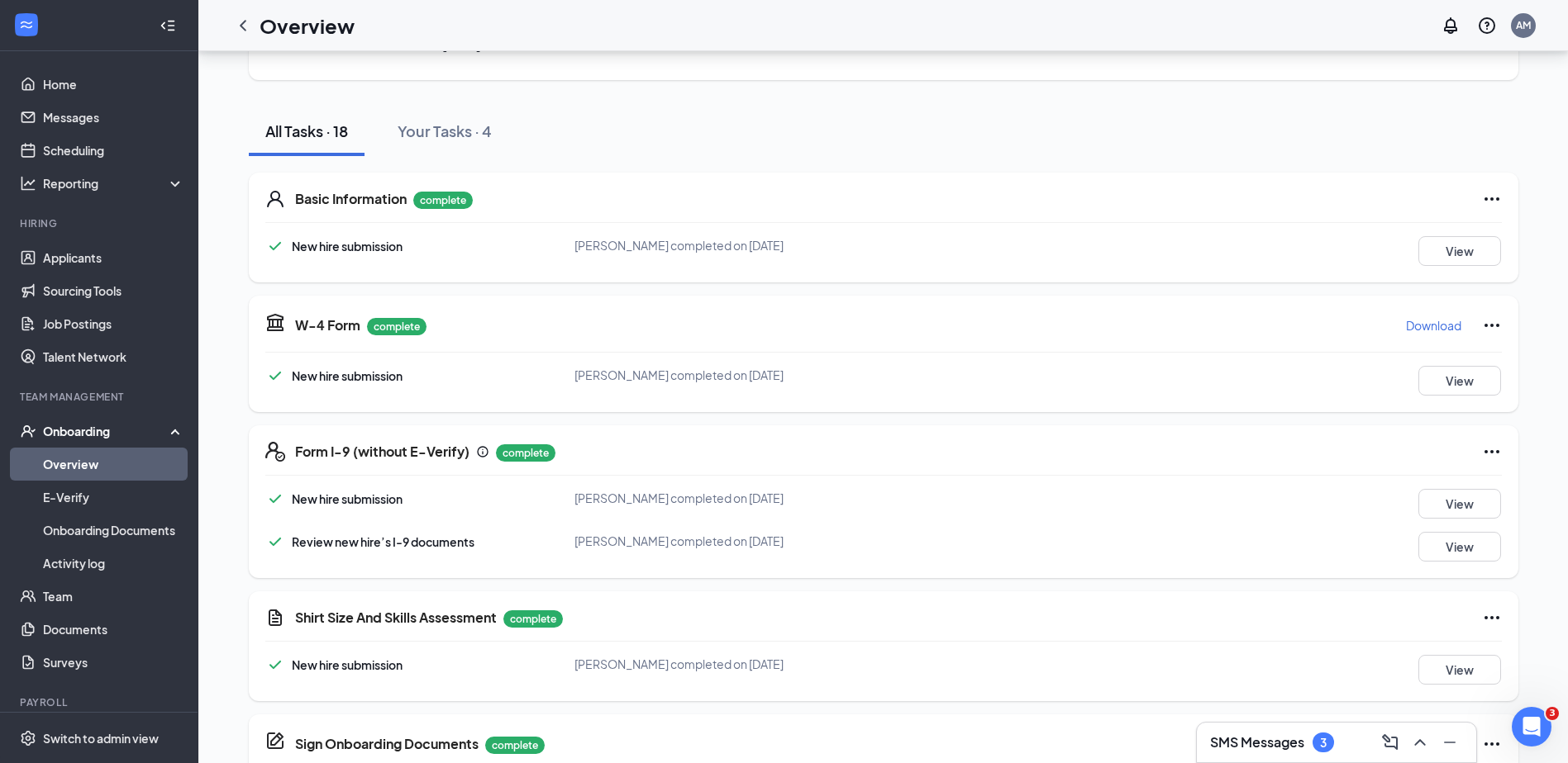
click at [87, 461] on link "Overview" at bounding box center [113, 464] width 141 height 33
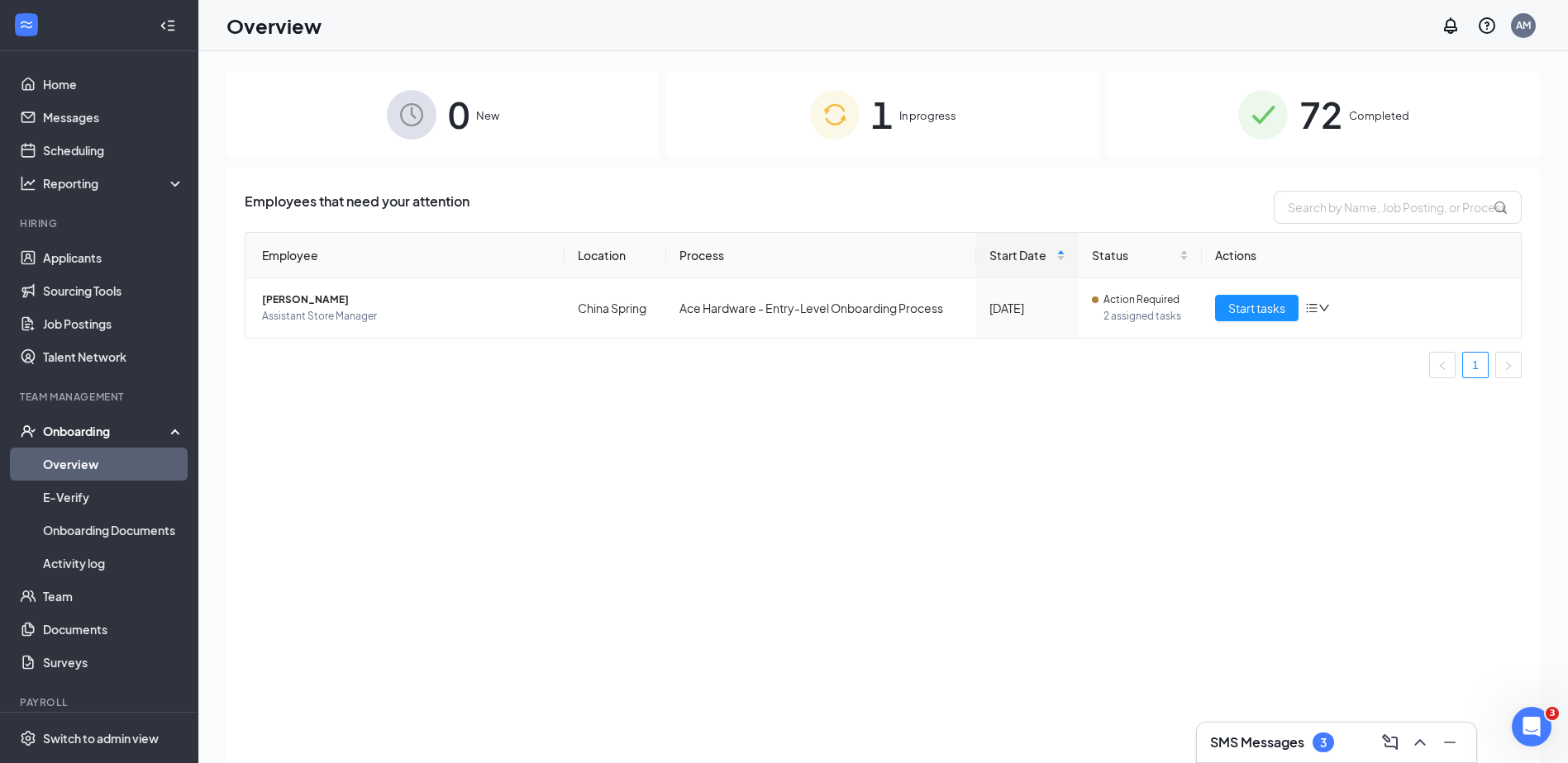
click at [1307, 112] on span "72" at bounding box center [1320, 114] width 43 height 57
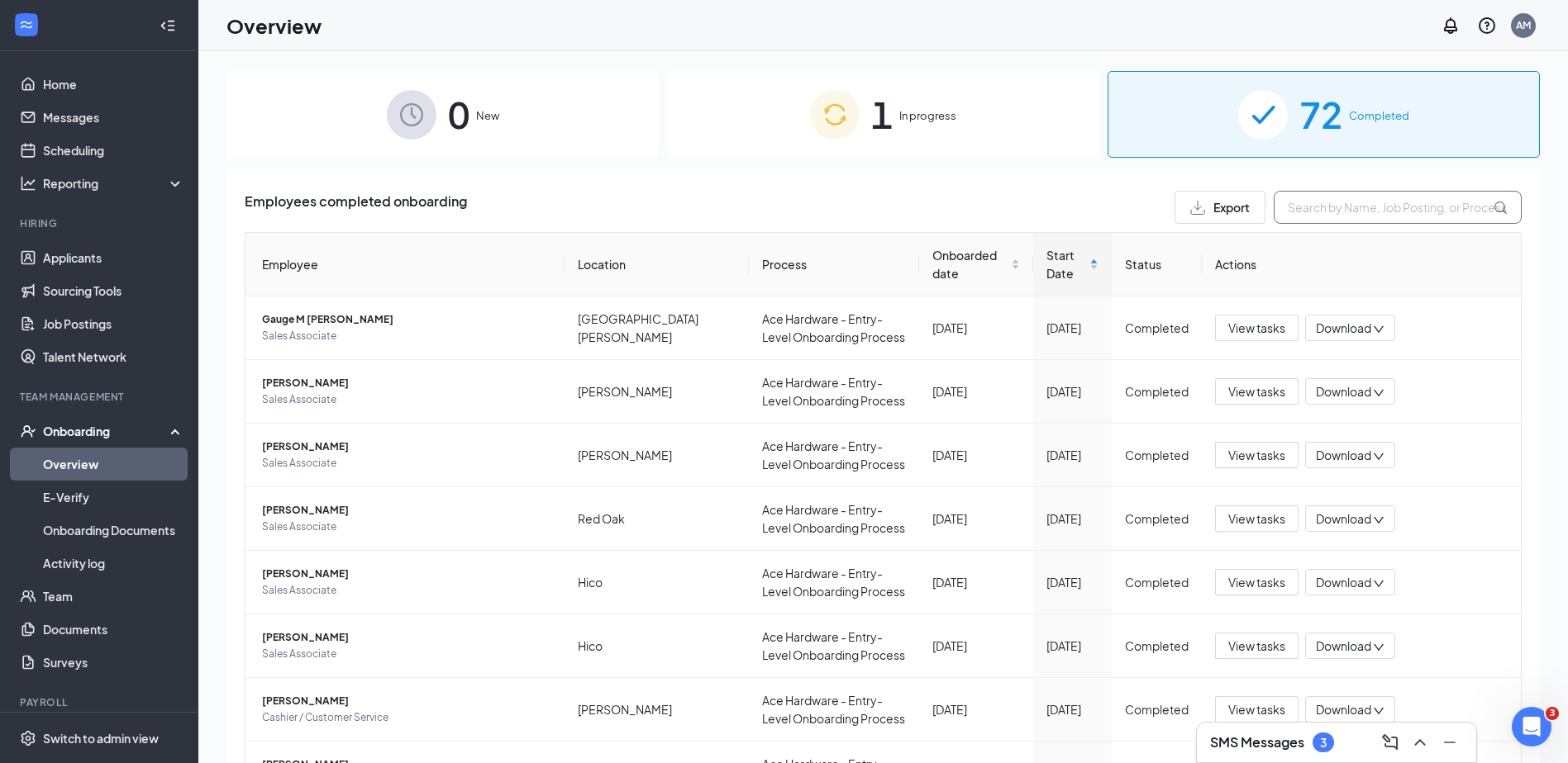
click at [1331, 206] on input "text" at bounding box center [1397, 207] width 248 height 33
type input "[PERSON_NAME]"
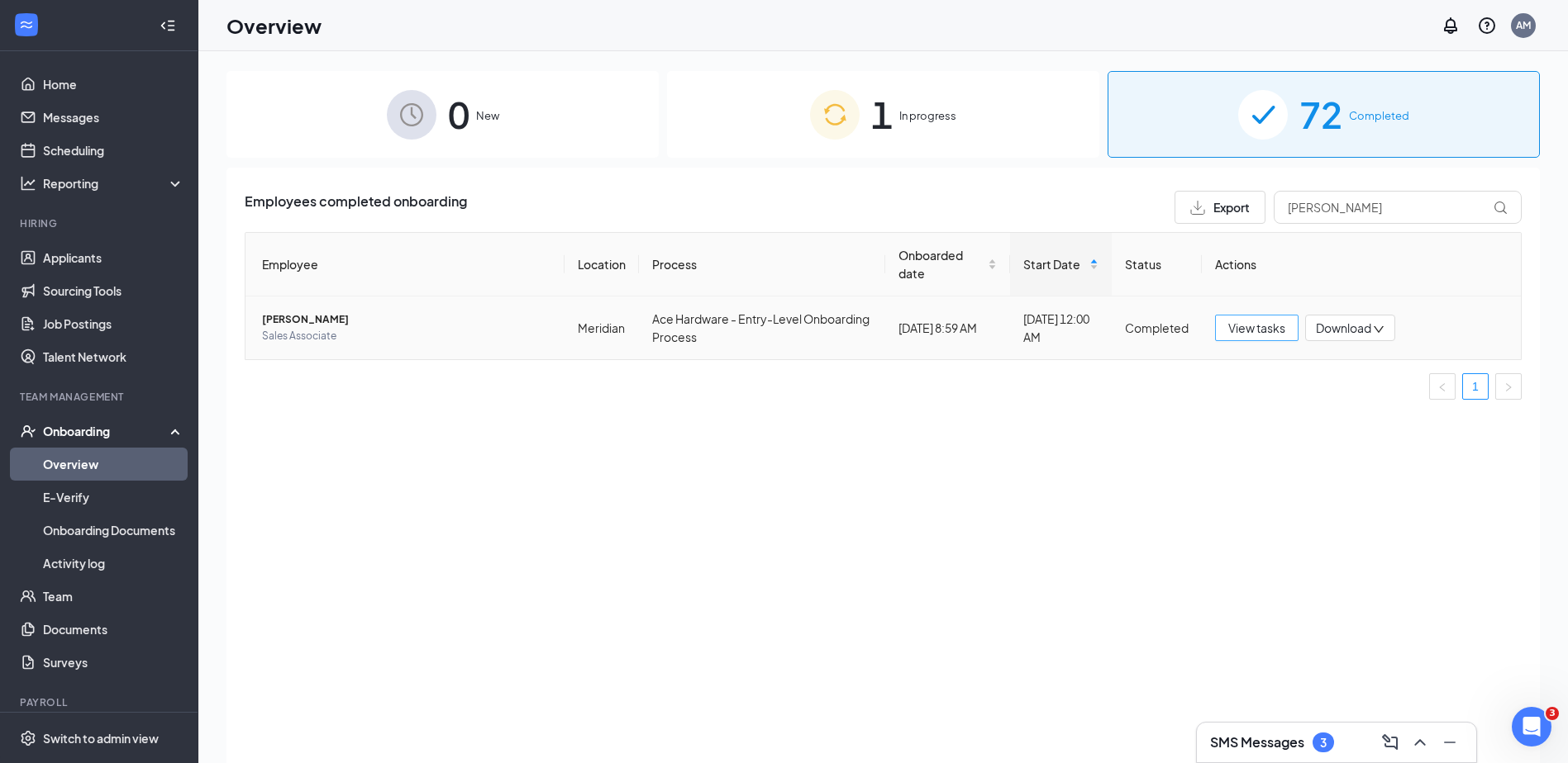
click at [1245, 320] on span "View tasks" at bounding box center [1256, 328] width 57 height 18
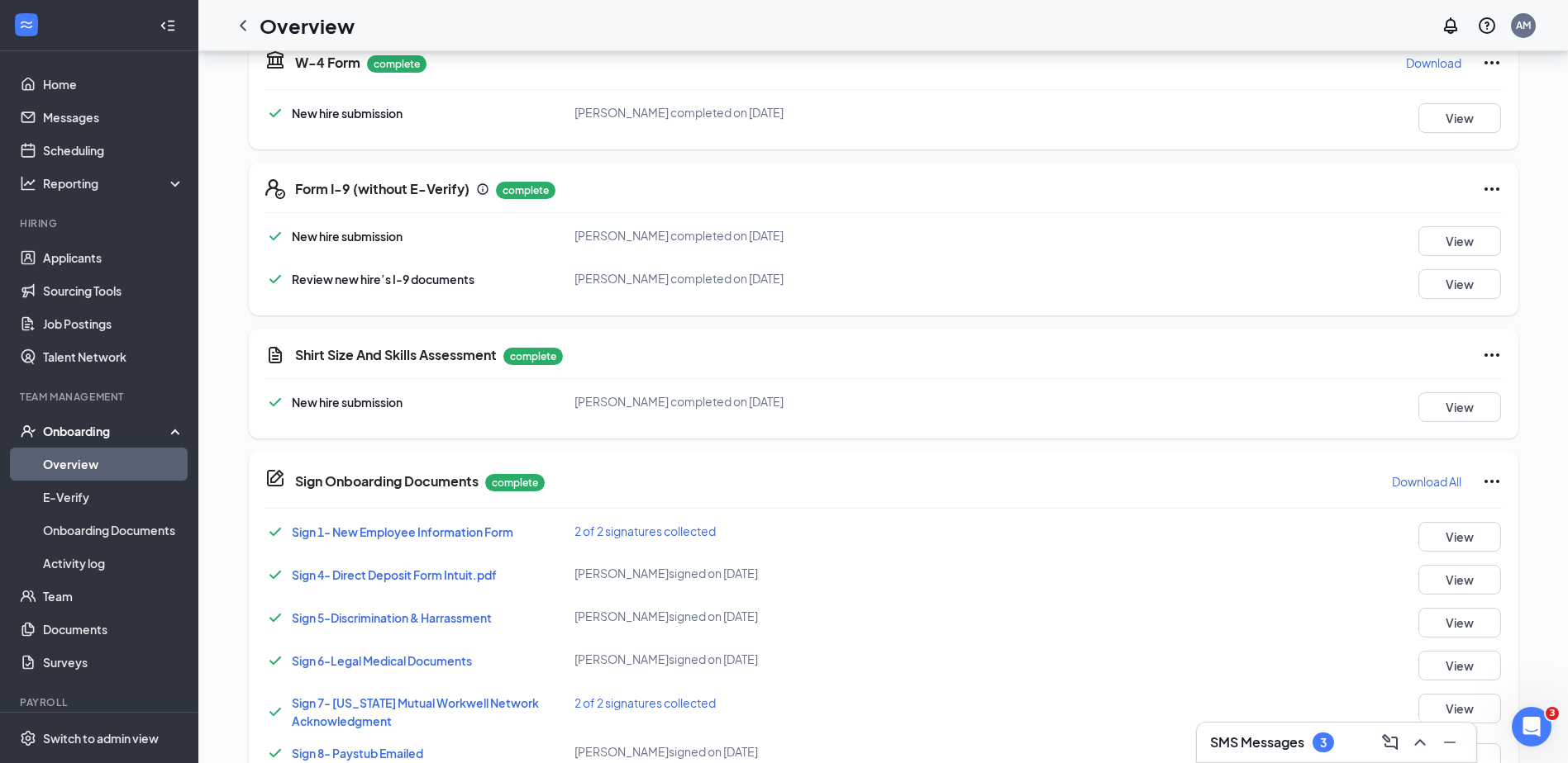
scroll to position [413, 0]
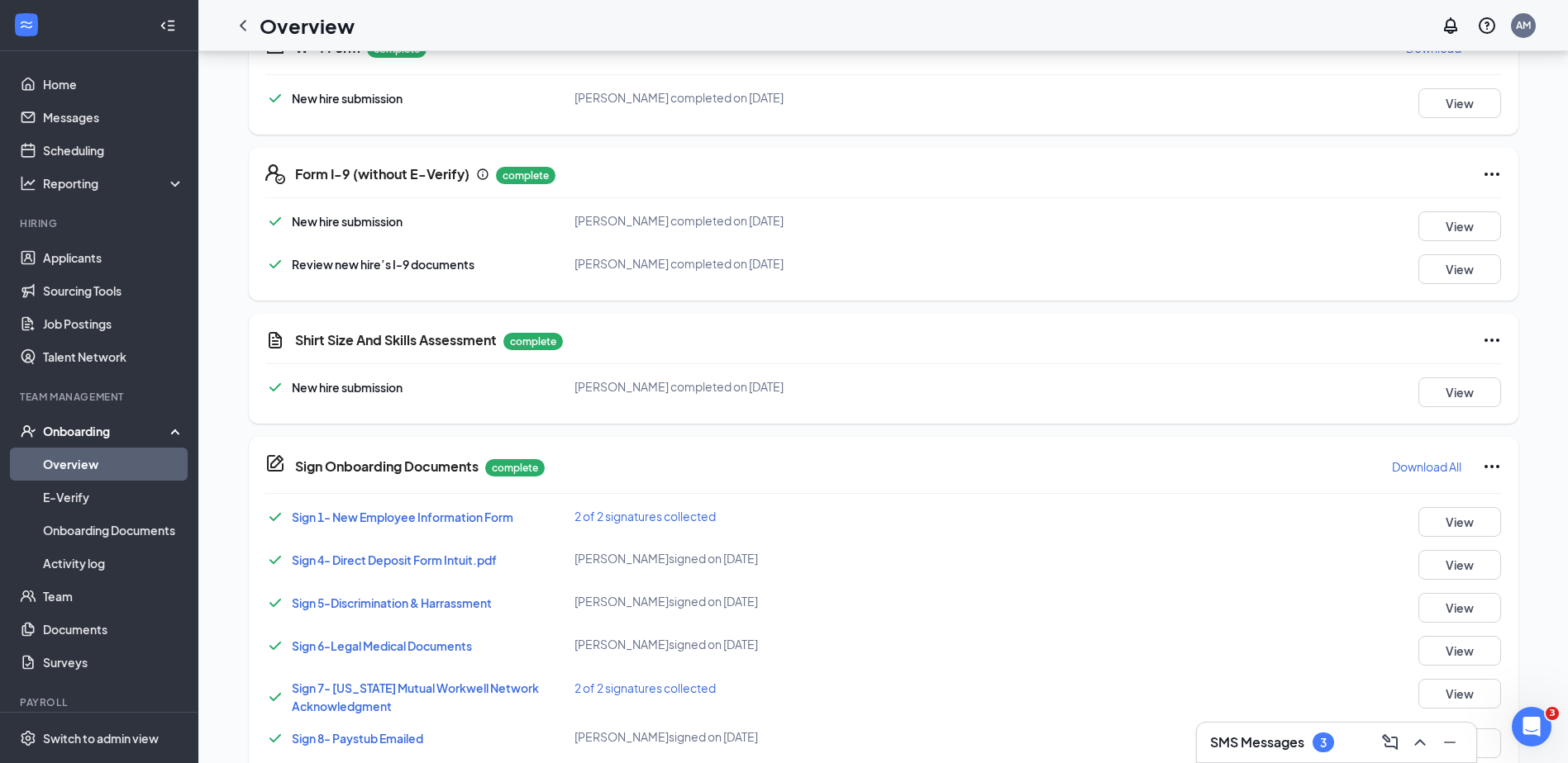
click at [65, 462] on link "Overview" at bounding box center [113, 464] width 141 height 33
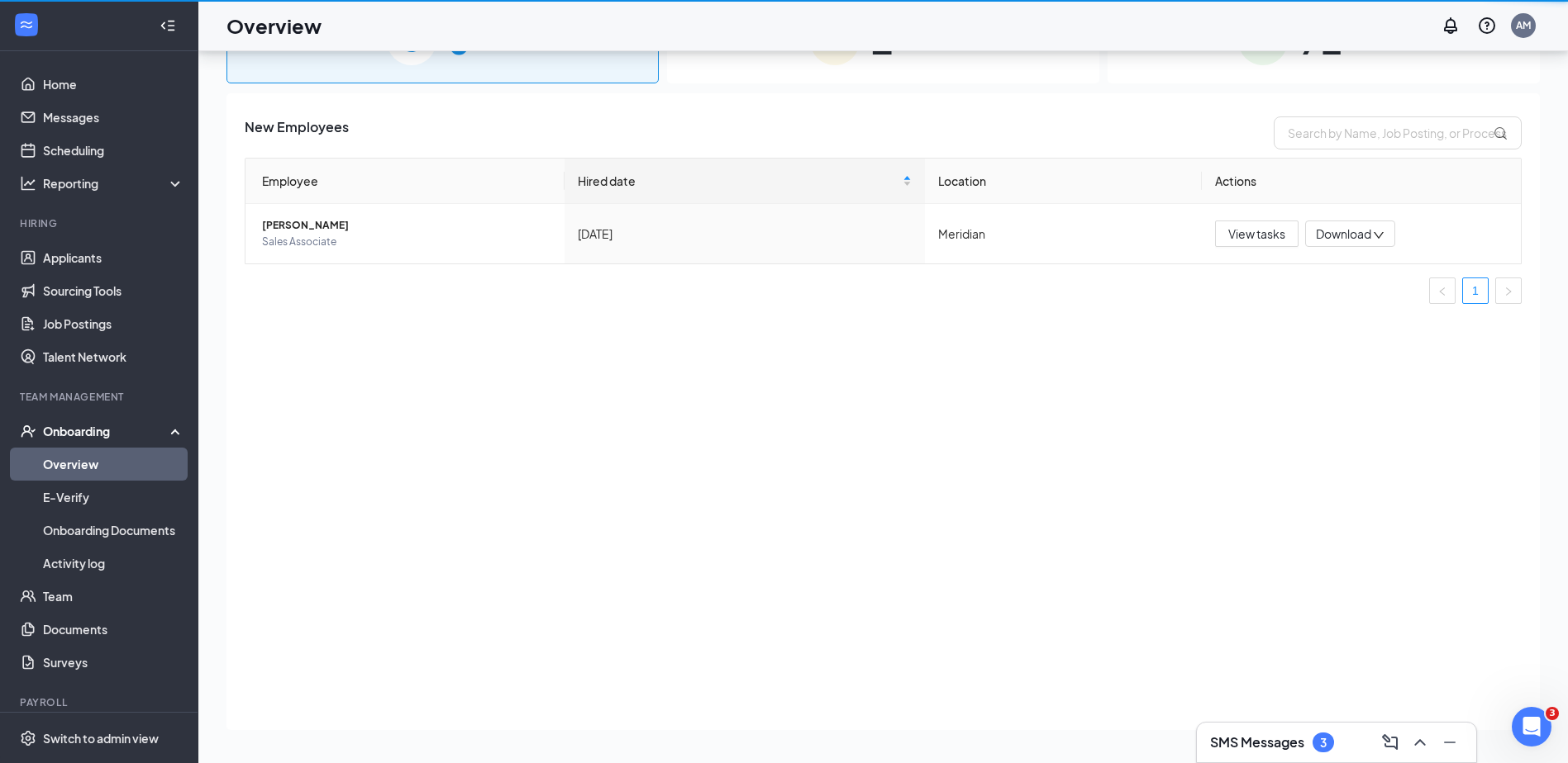
scroll to position [74, 0]
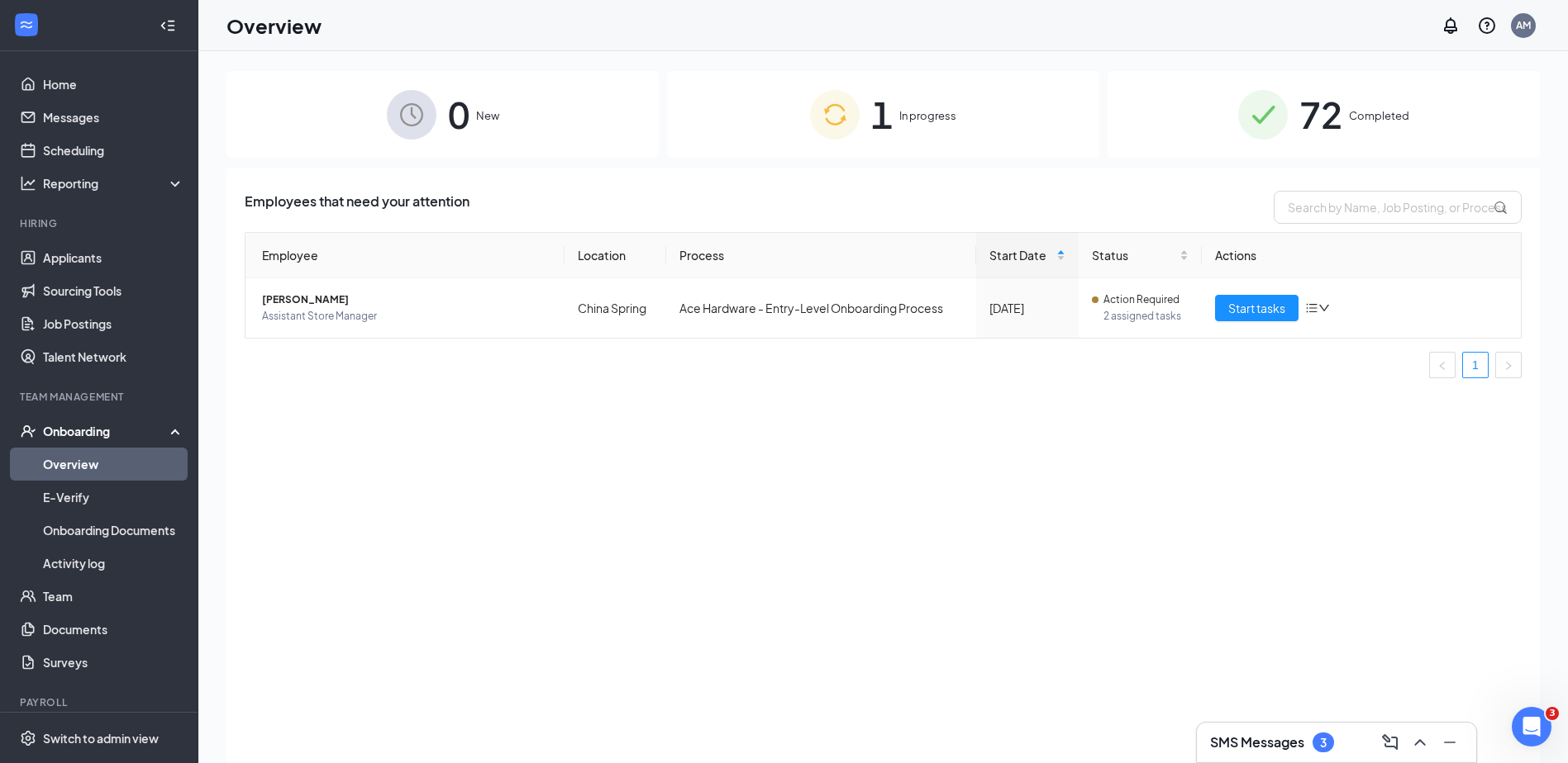
click at [1264, 127] on img at bounding box center [1262, 114] width 49 height 49
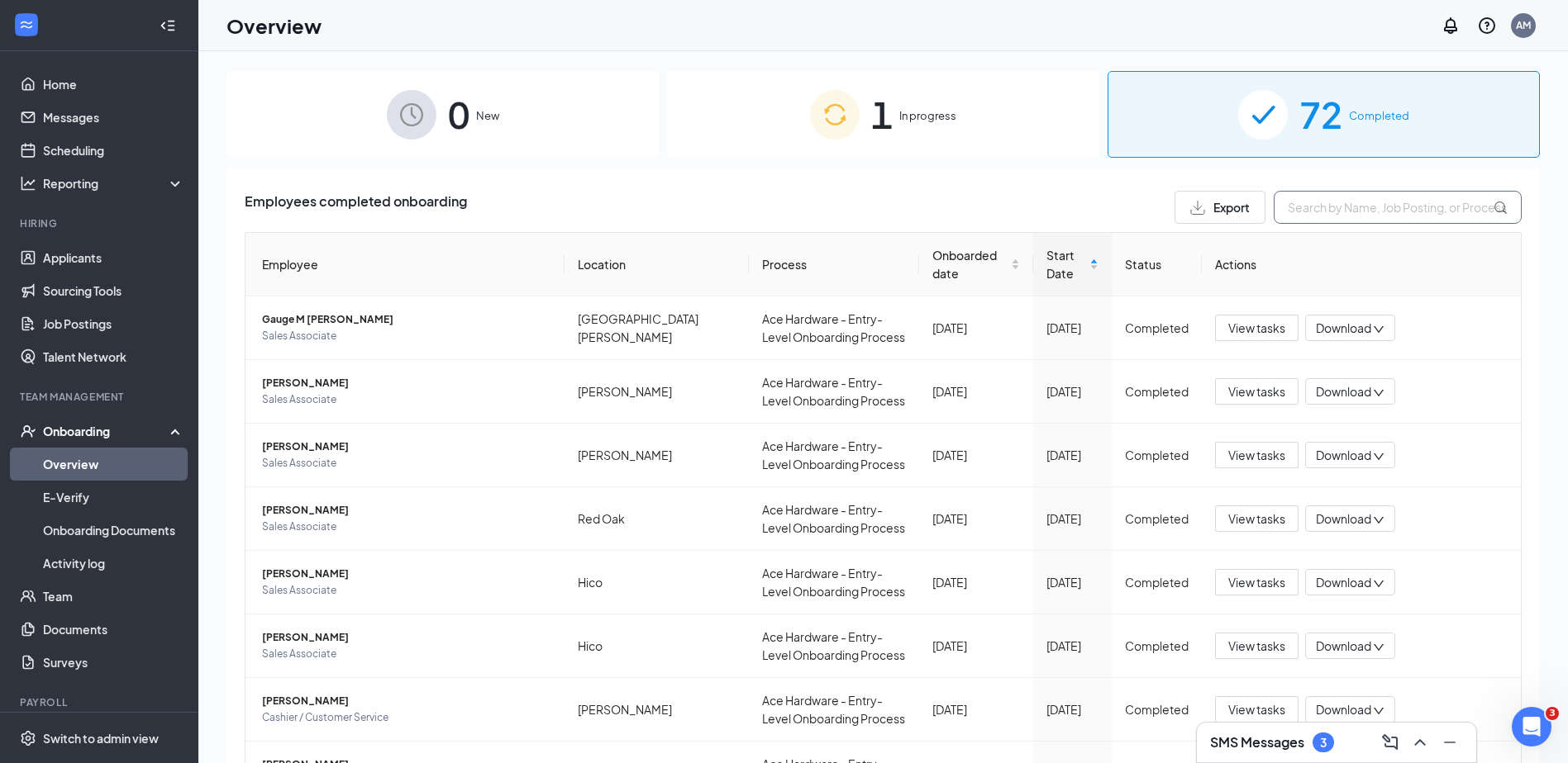
click at [1316, 208] on input "text" at bounding box center [1397, 207] width 248 height 33
type input "EVER"
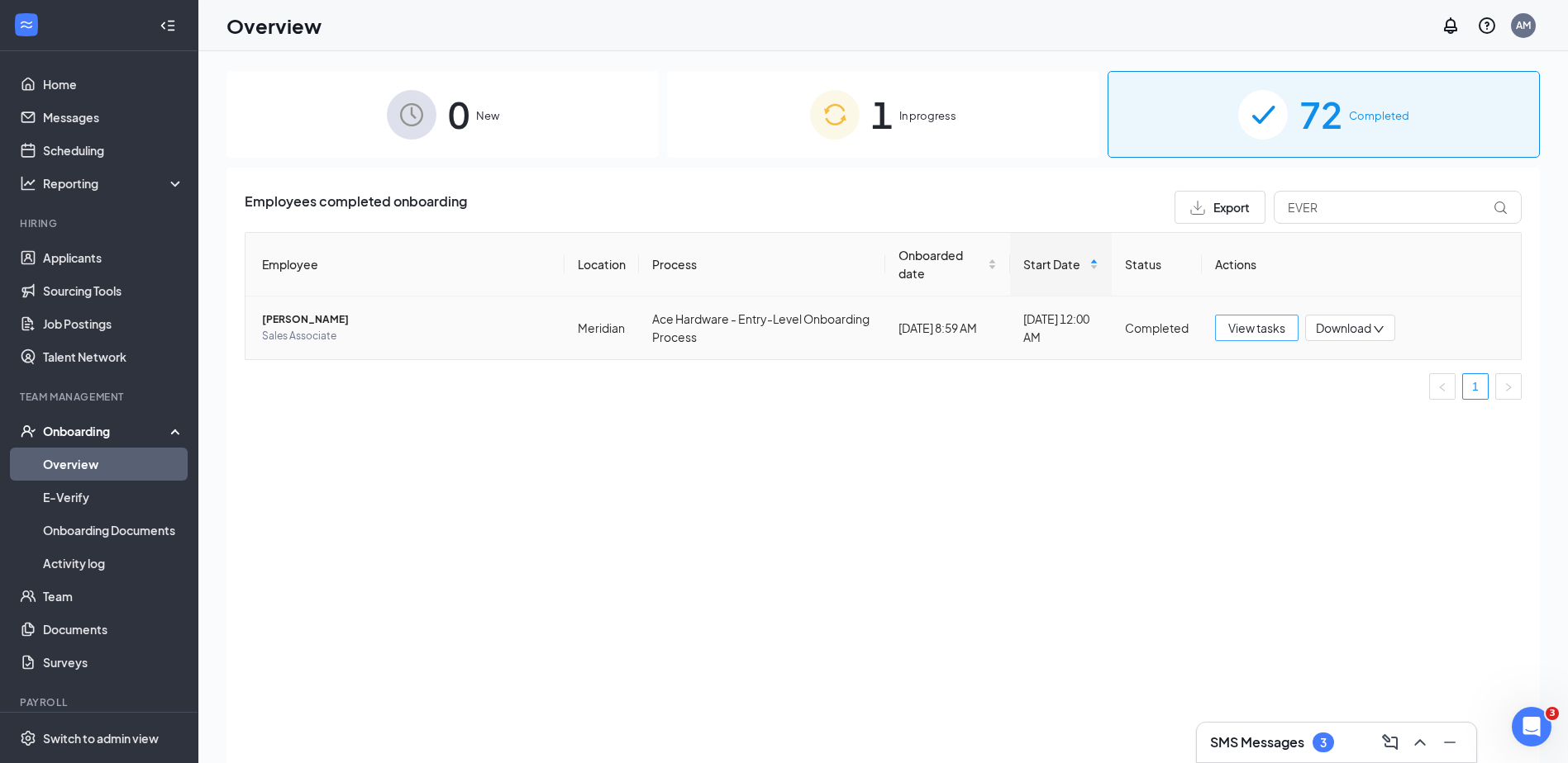
click at [1292, 338] on button "View tasks" at bounding box center [1257, 327] width 83 height 26
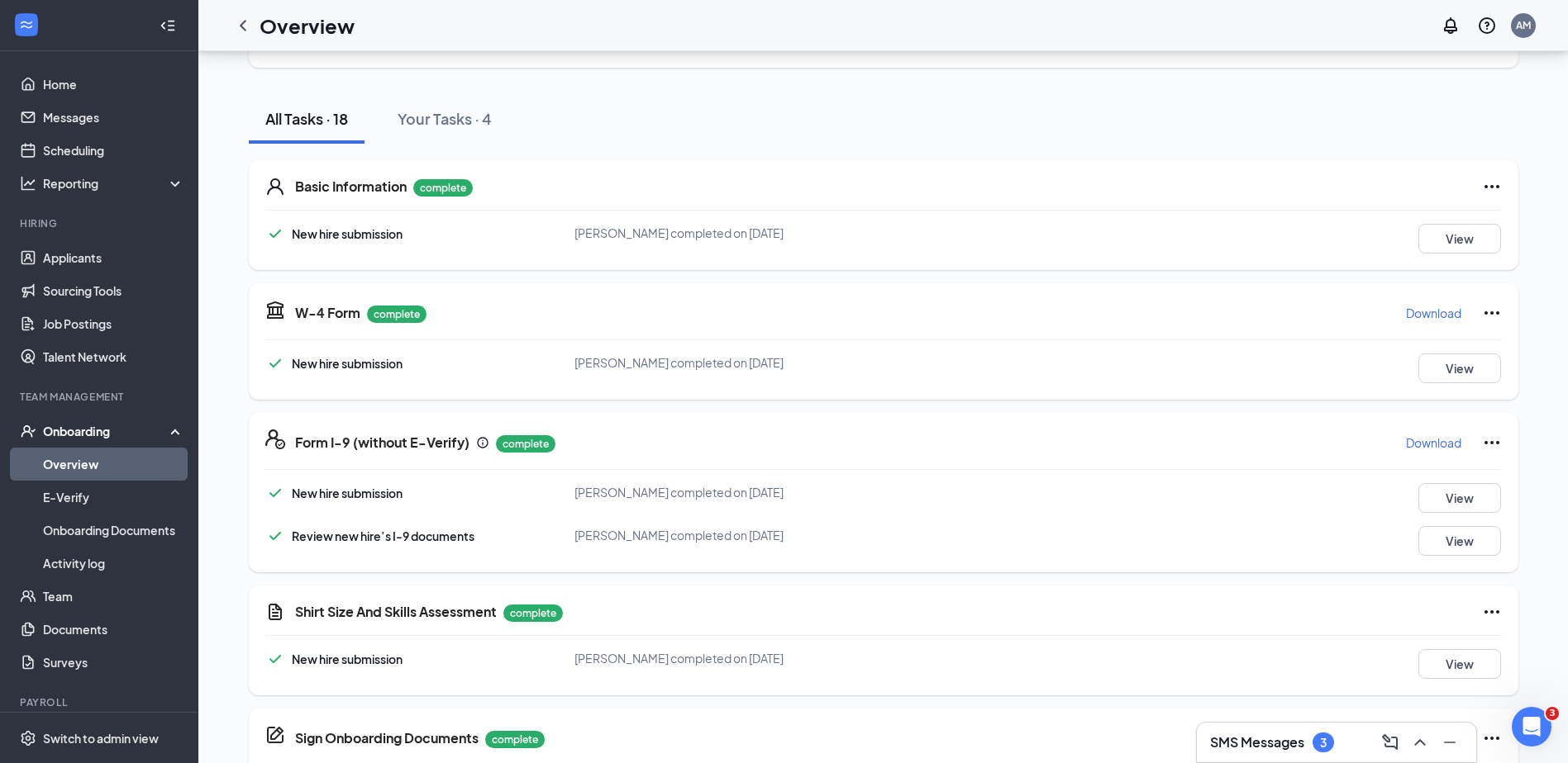
scroll to position [165, 0]
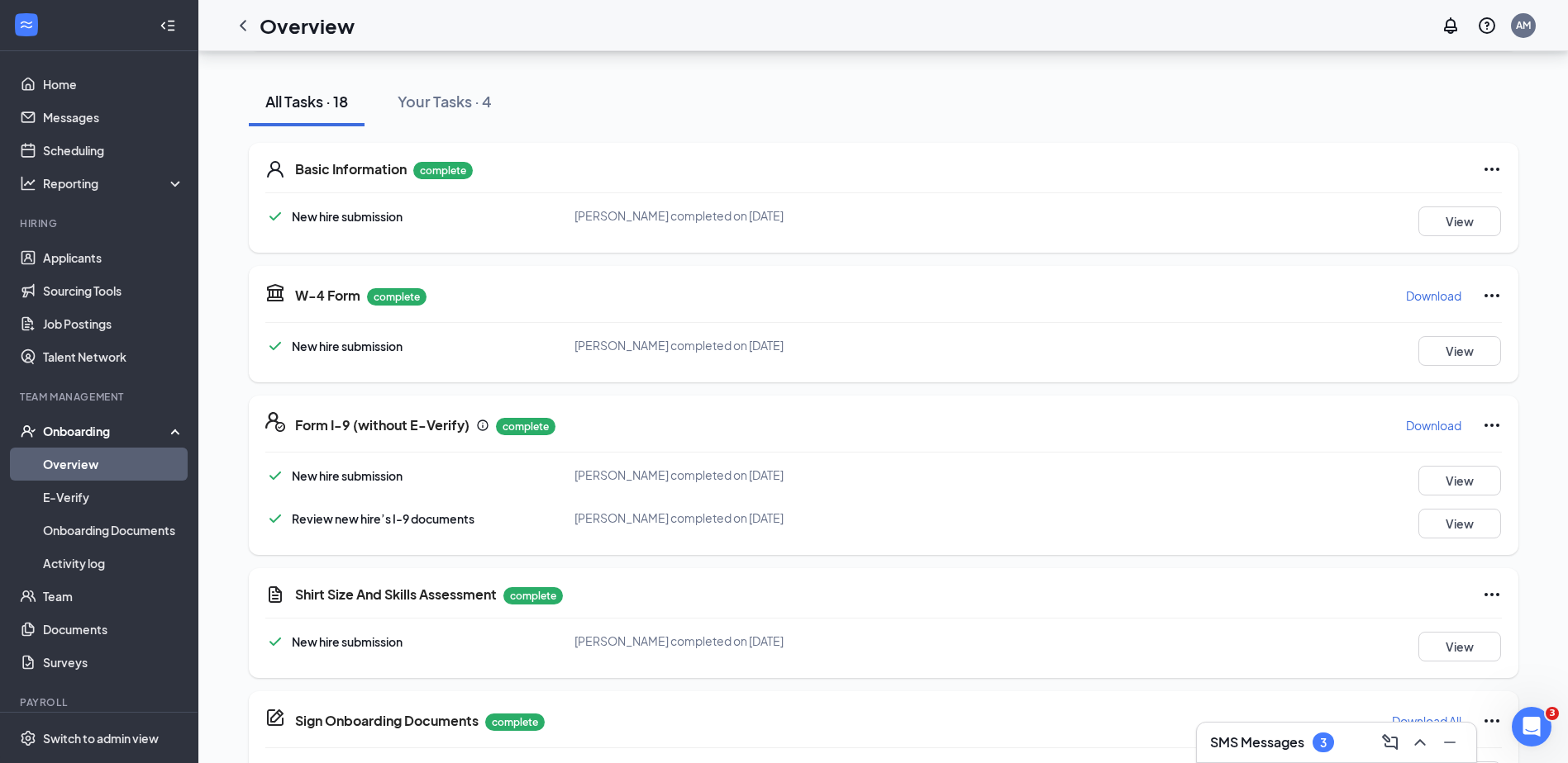
click at [1445, 426] on p "Download" at bounding box center [1433, 425] width 55 height 16
